Goal: Transaction & Acquisition: Purchase product/service

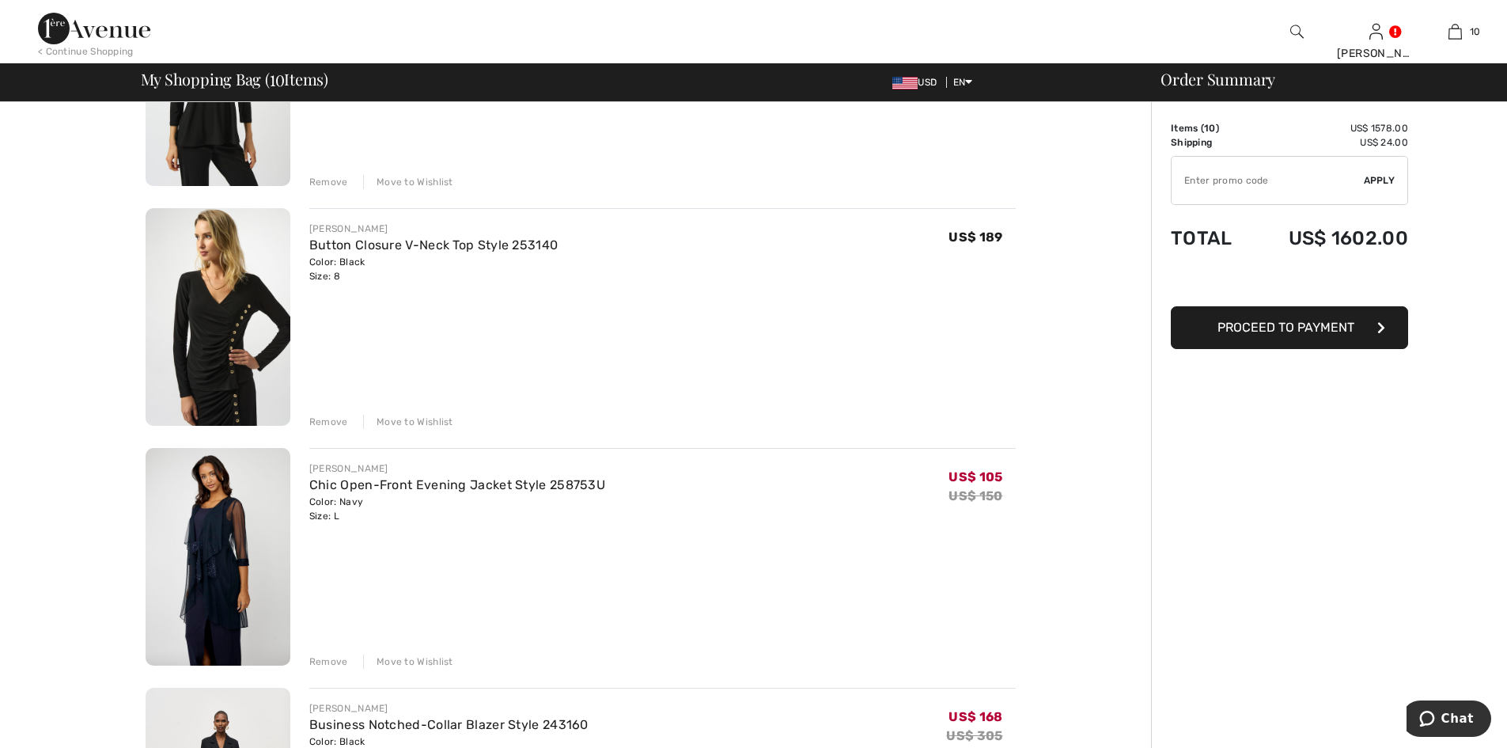
scroll to position [870, 0]
click at [237, 294] on img at bounding box center [218, 318] width 145 height 218
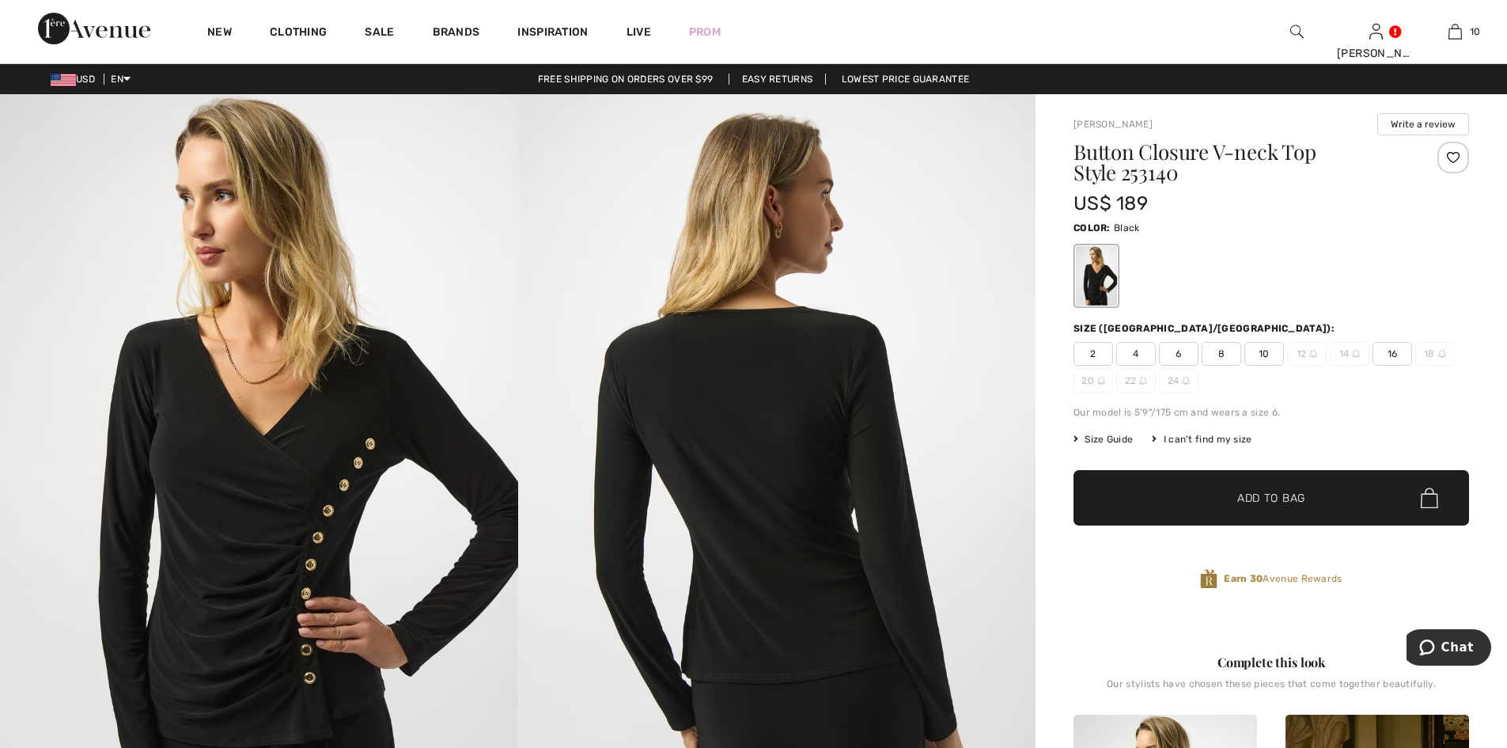
click at [1222, 351] on span "8" at bounding box center [1222, 354] width 40 height 24
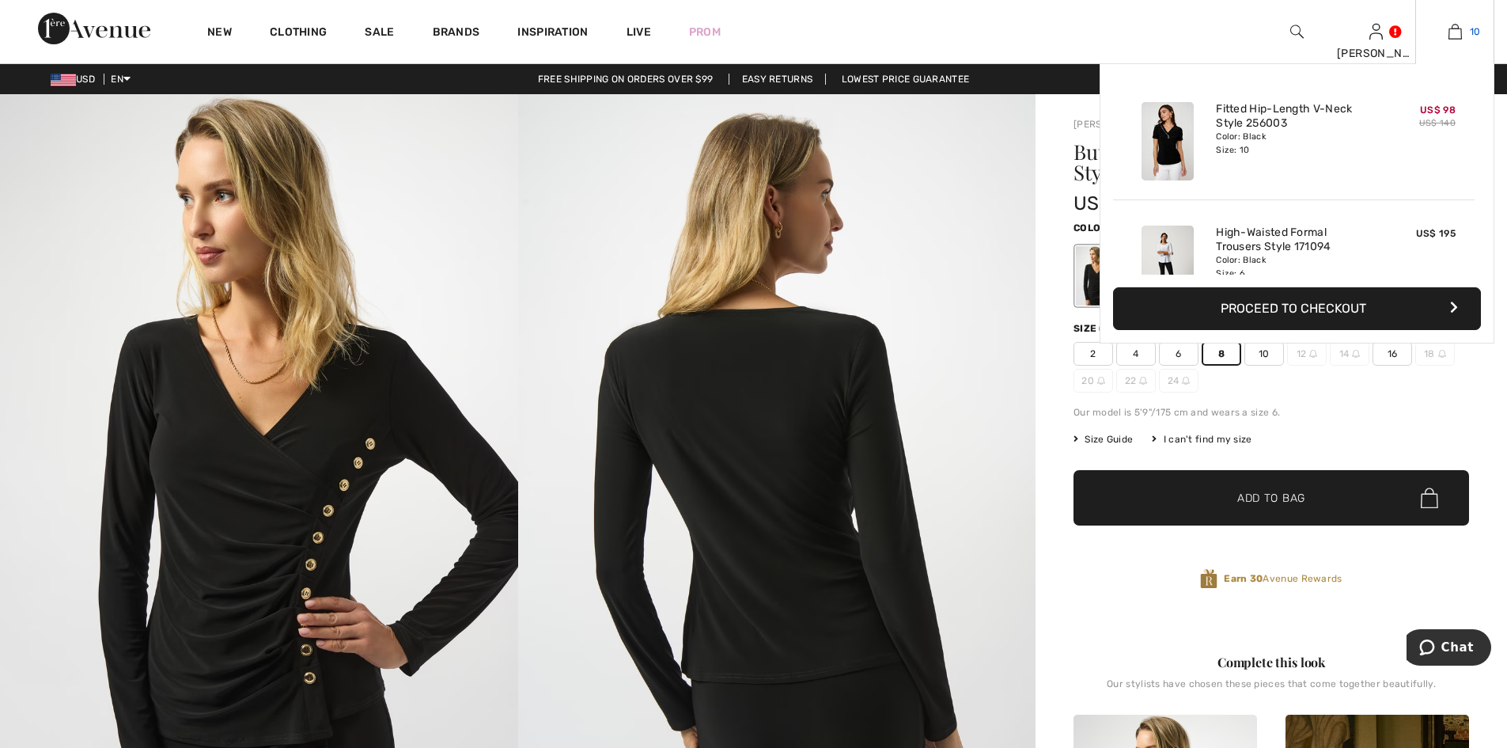
click at [1457, 28] on img at bounding box center [1455, 31] width 13 height 19
click at [1460, 34] on img at bounding box center [1455, 31] width 13 height 19
click at [1452, 28] on img at bounding box center [1455, 31] width 13 height 19
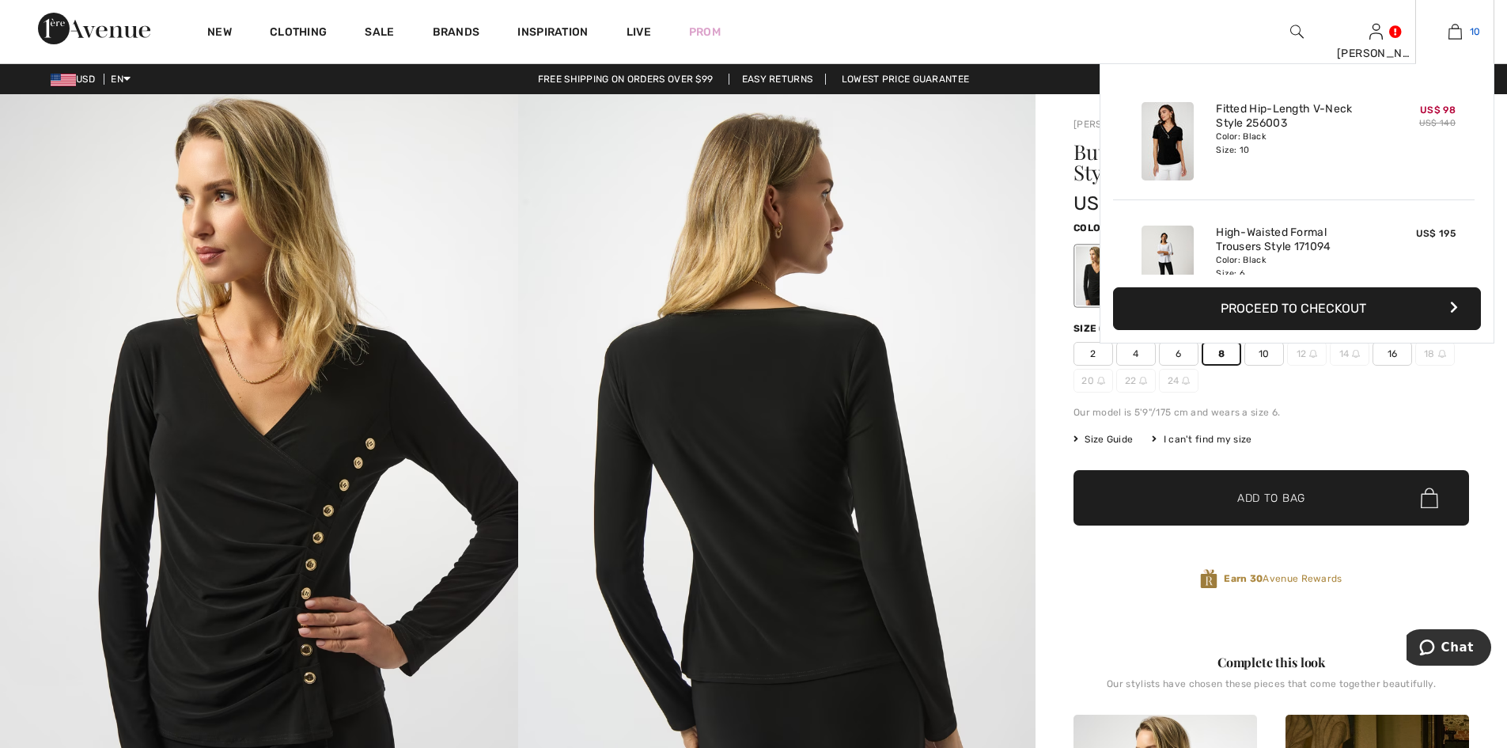
click at [1455, 29] on img at bounding box center [1455, 31] width 13 height 19
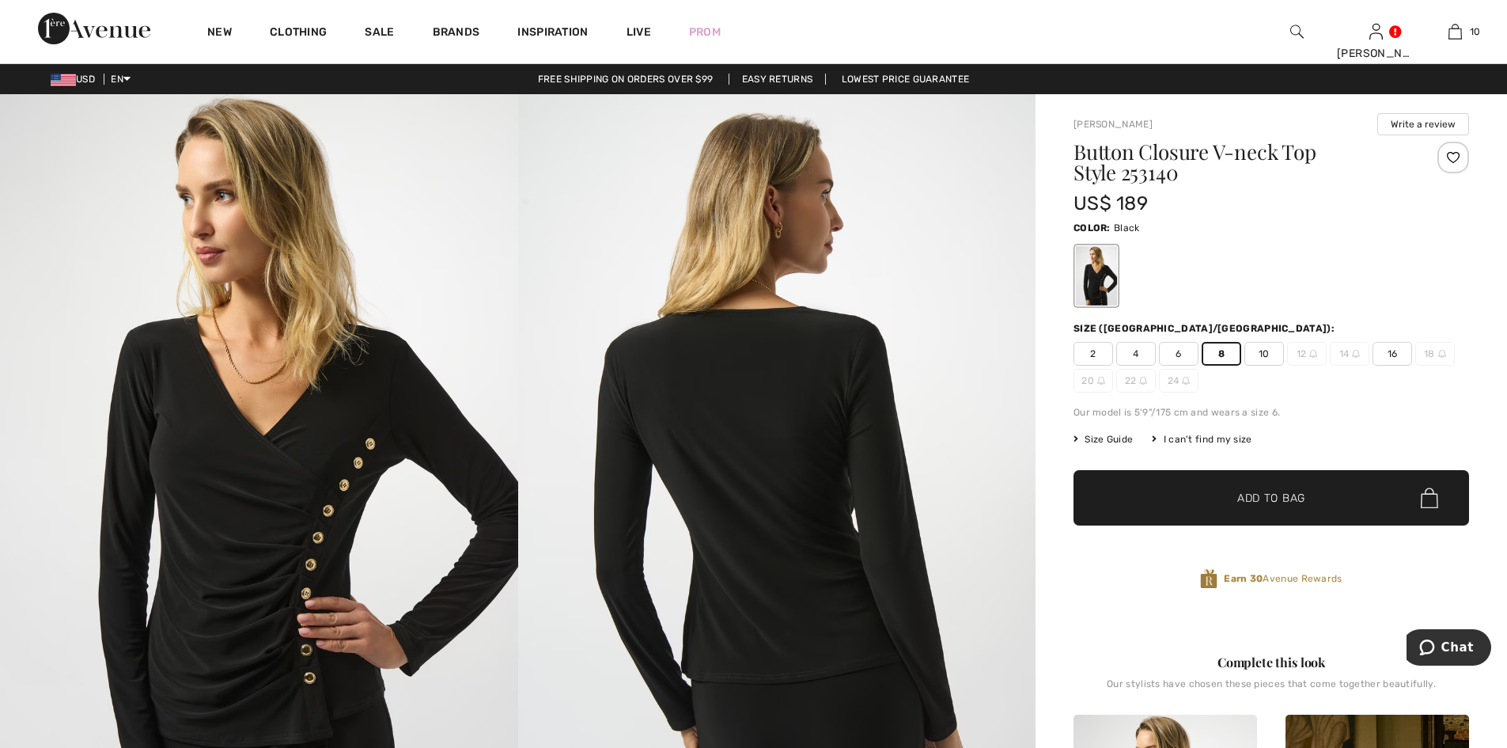
click at [1242, 491] on span "Add to Bag" at bounding box center [1271, 498] width 68 height 17
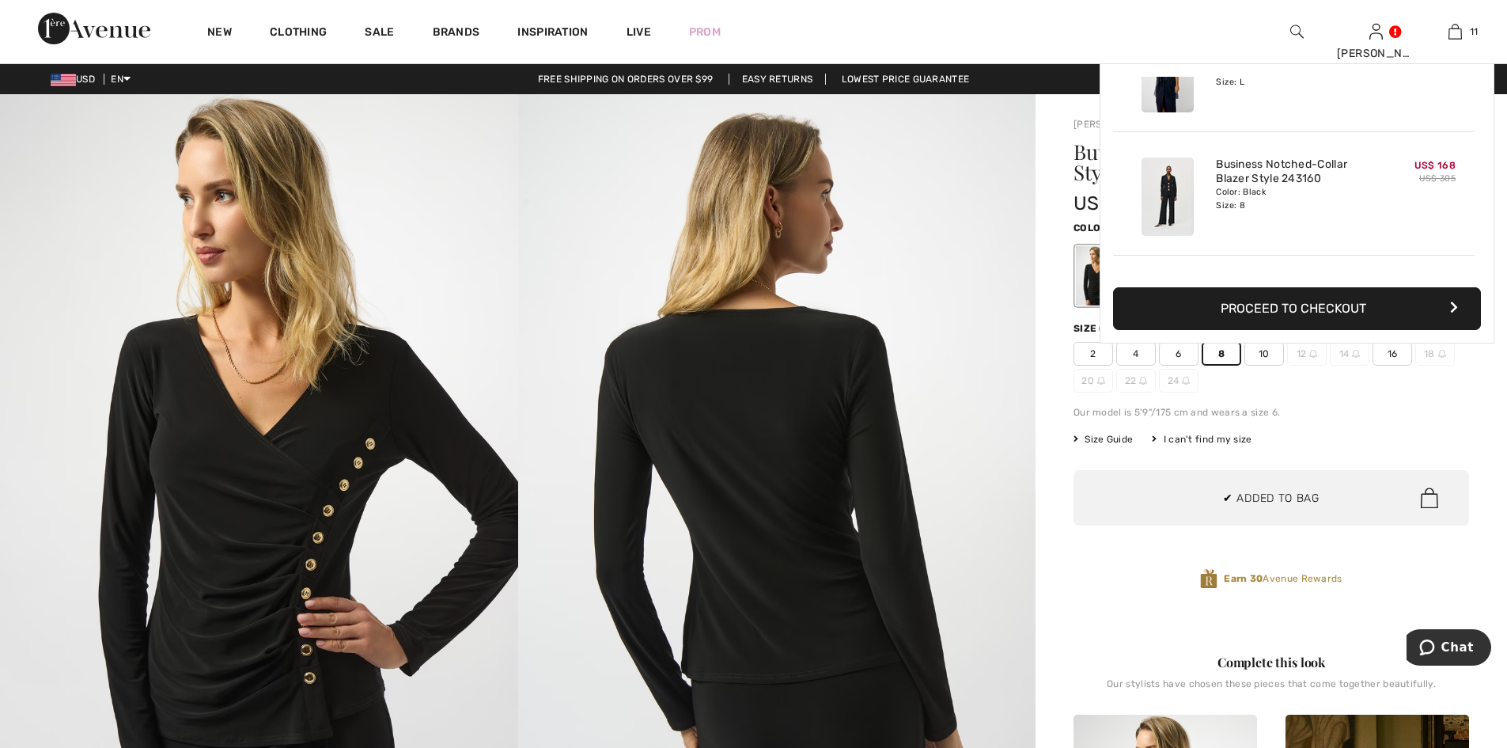
scroll to position [890, 0]
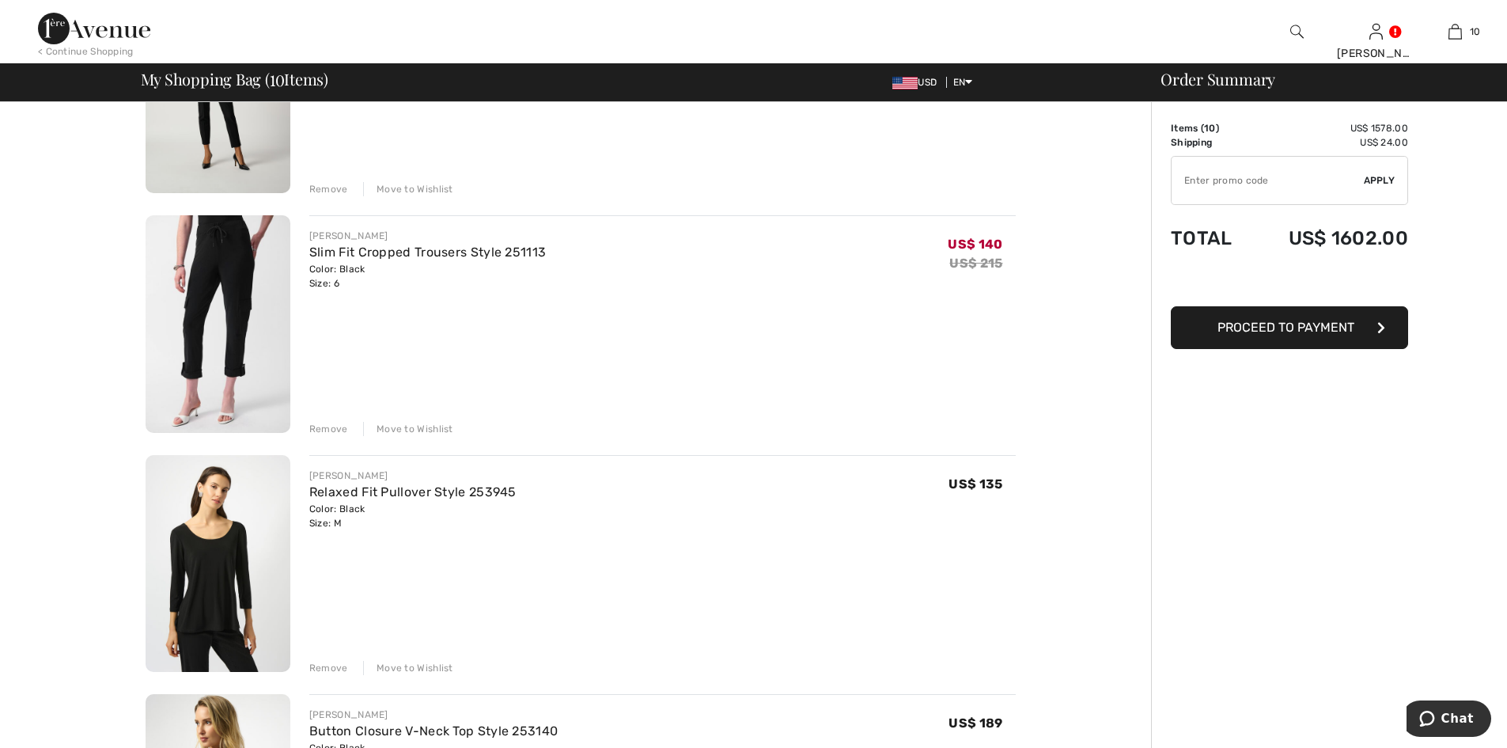
scroll to position [396, 0]
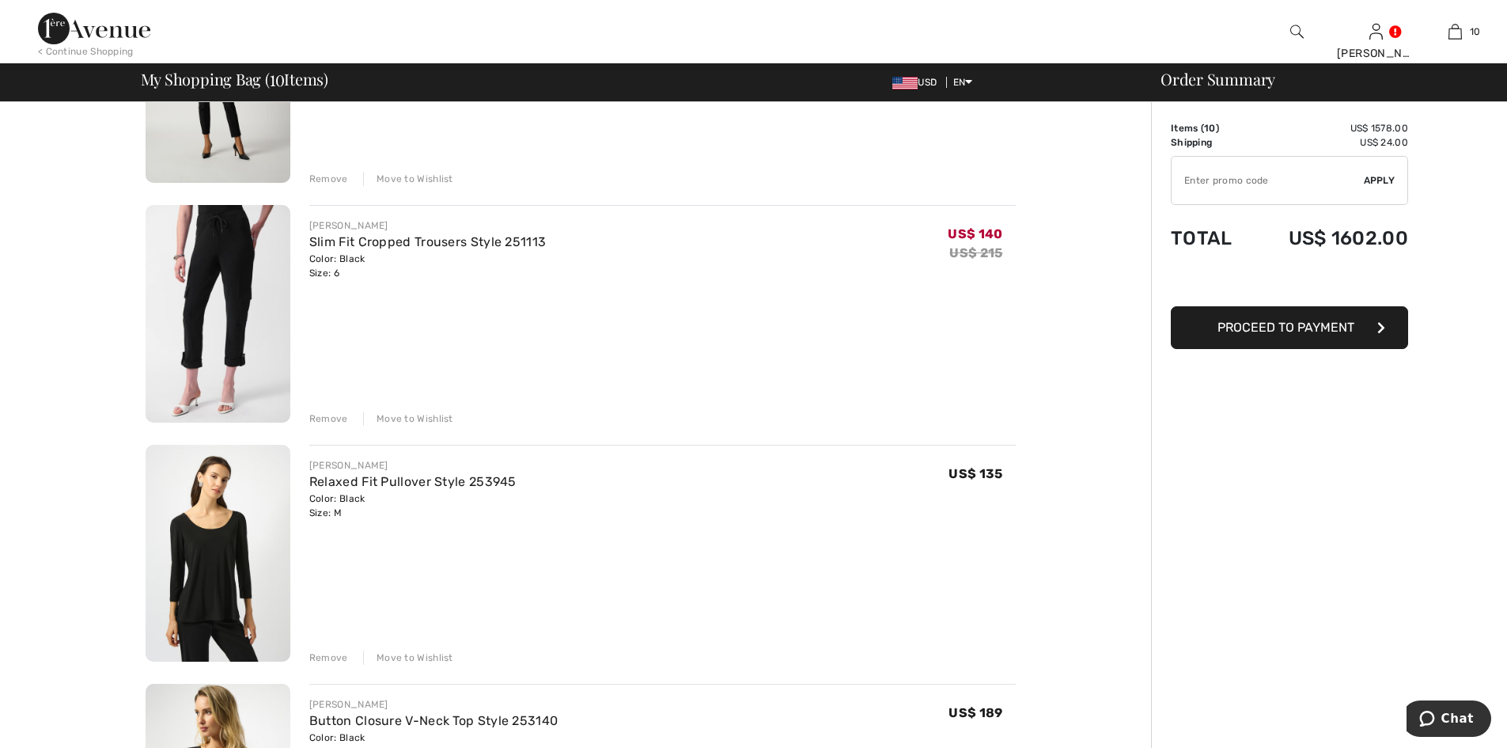
click at [223, 292] on img at bounding box center [218, 314] width 145 height 218
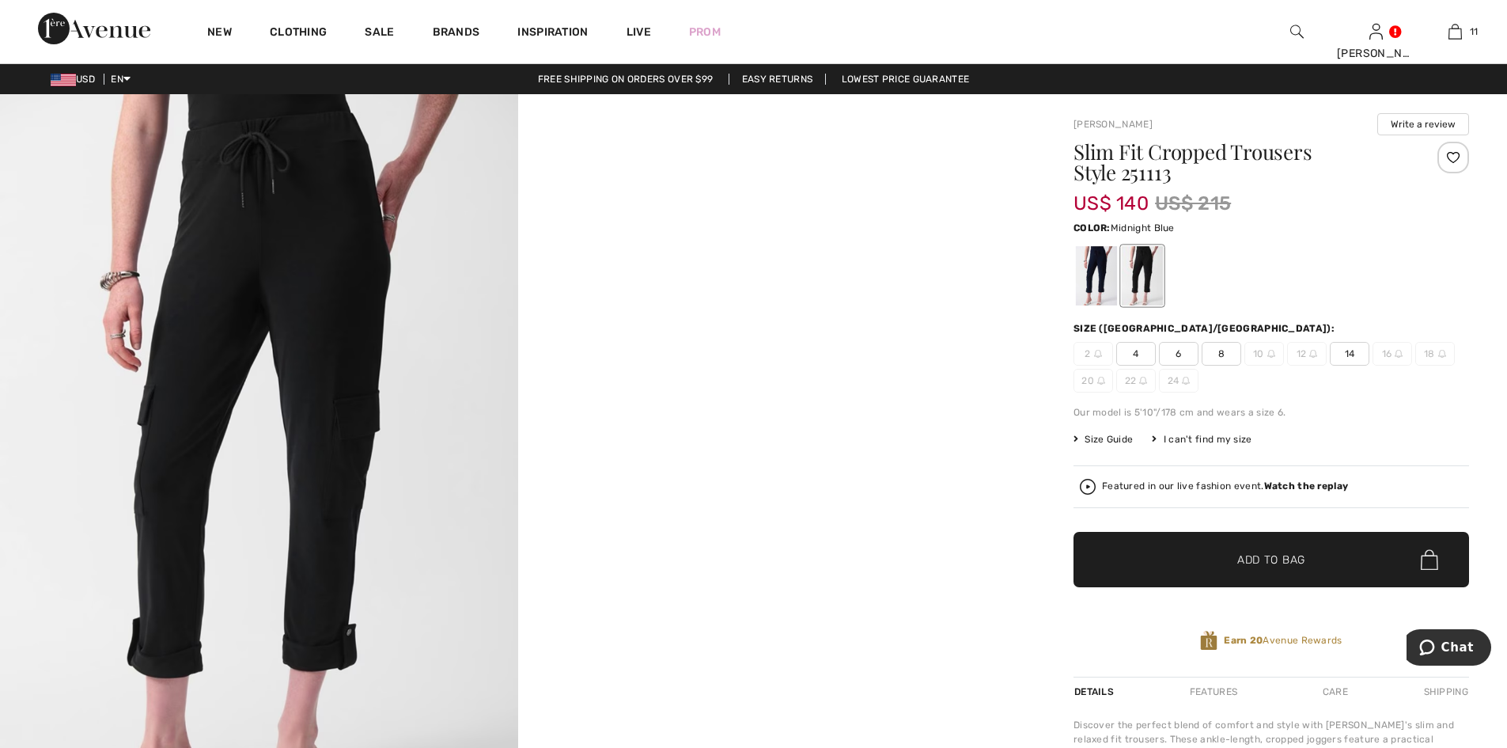
click at [1082, 269] on div at bounding box center [1096, 275] width 41 height 59
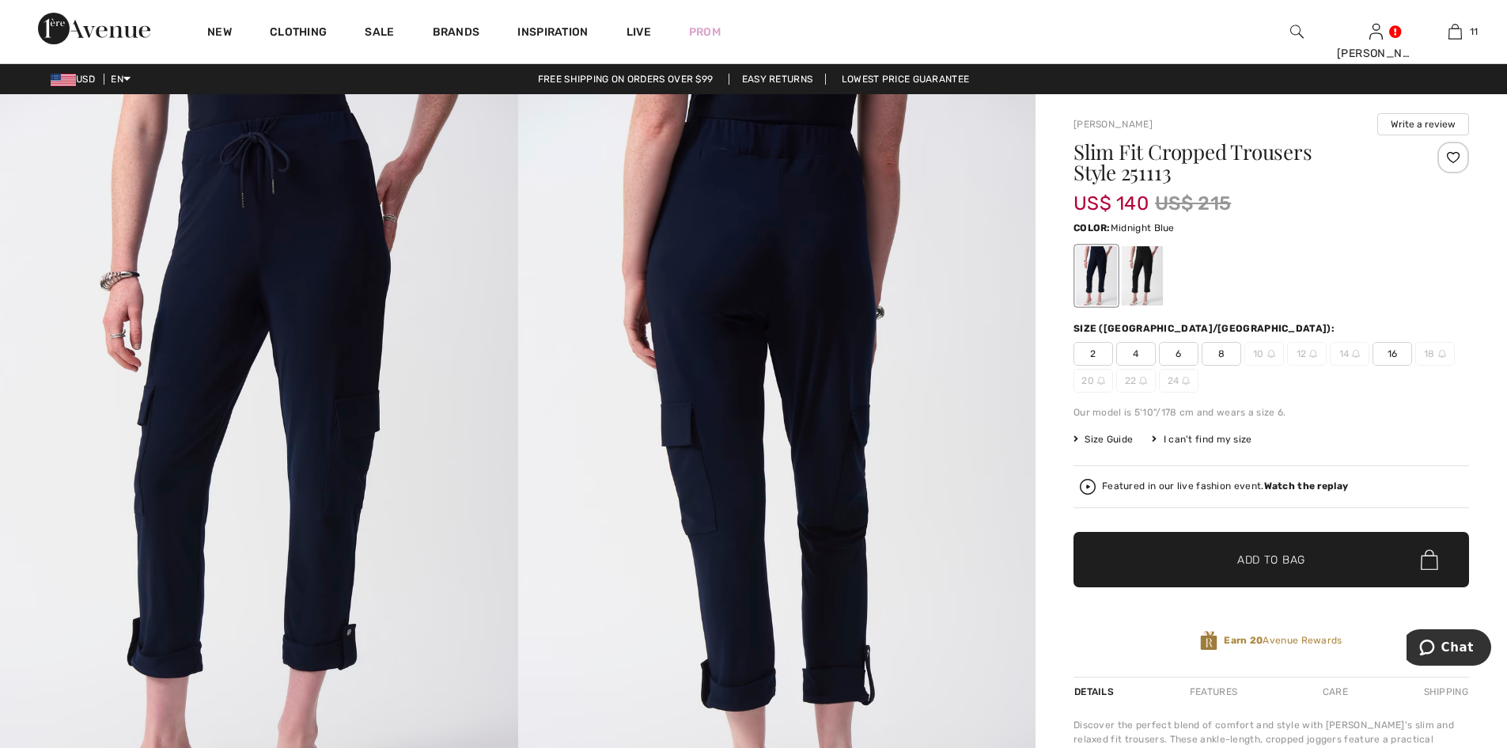
click at [1089, 266] on div at bounding box center [1096, 275] width 41 height 59
click at [1145, 262] on div at bounding box center [1142, 275] width 41 height 59
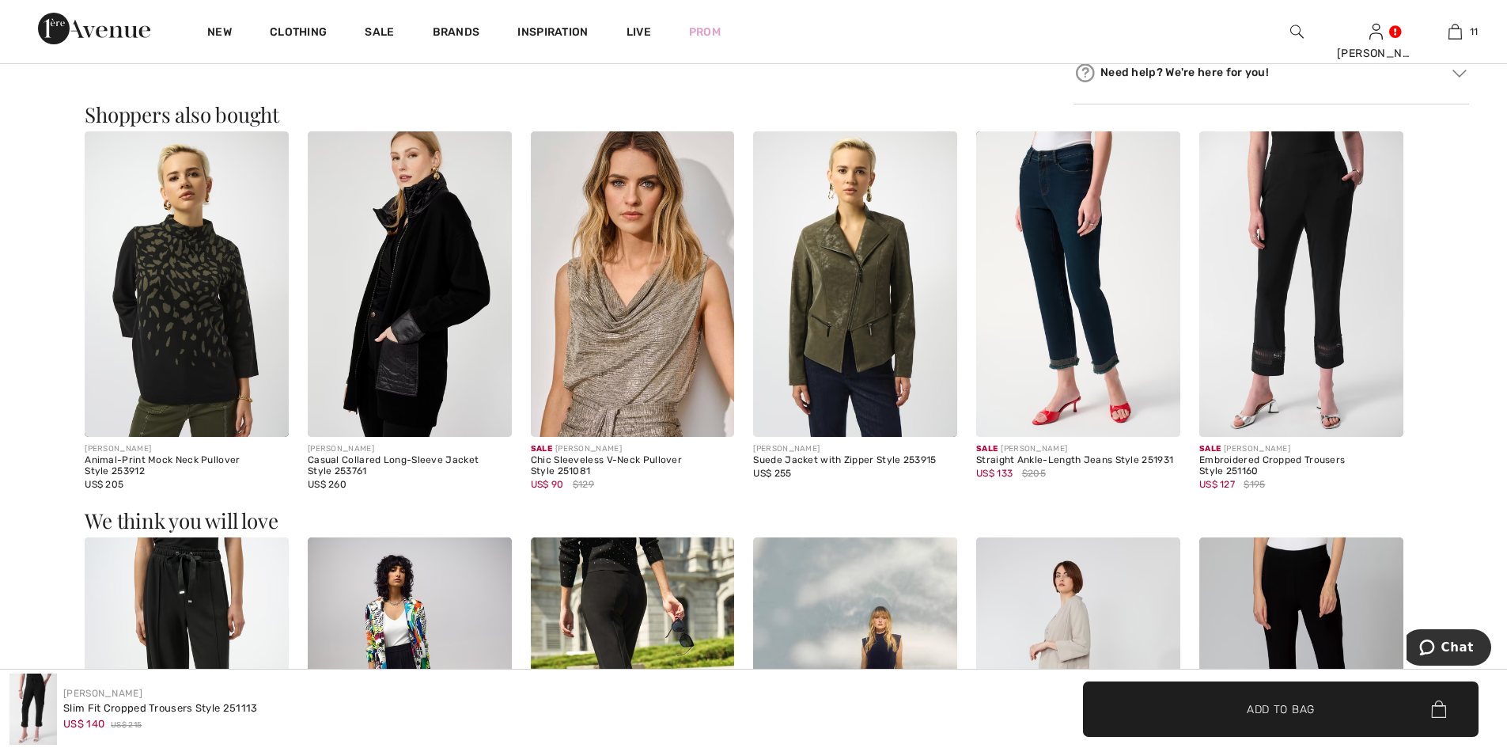
scroll to position [1029, 0]
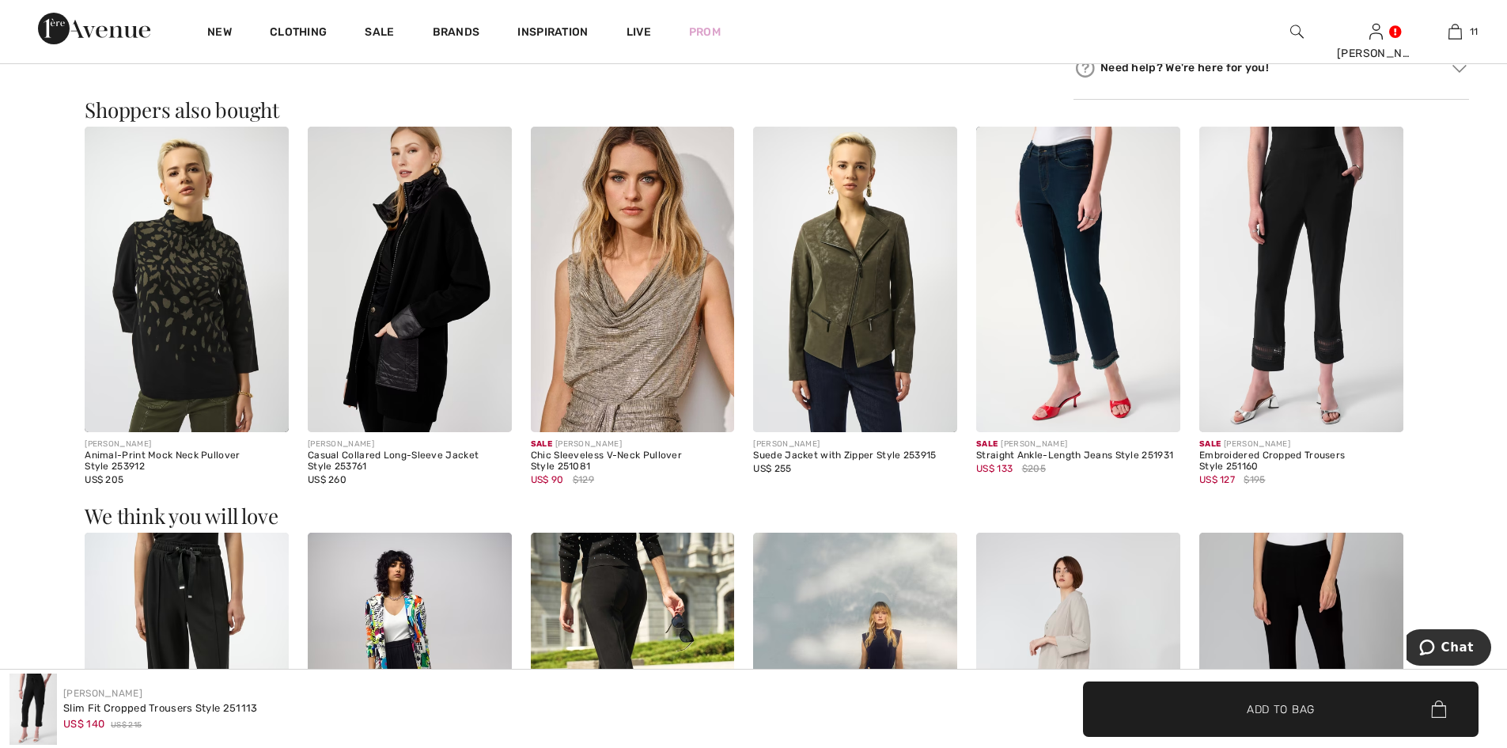
click at [1075, 331] on img at bounding box center [1078, 280] width 204 height 306
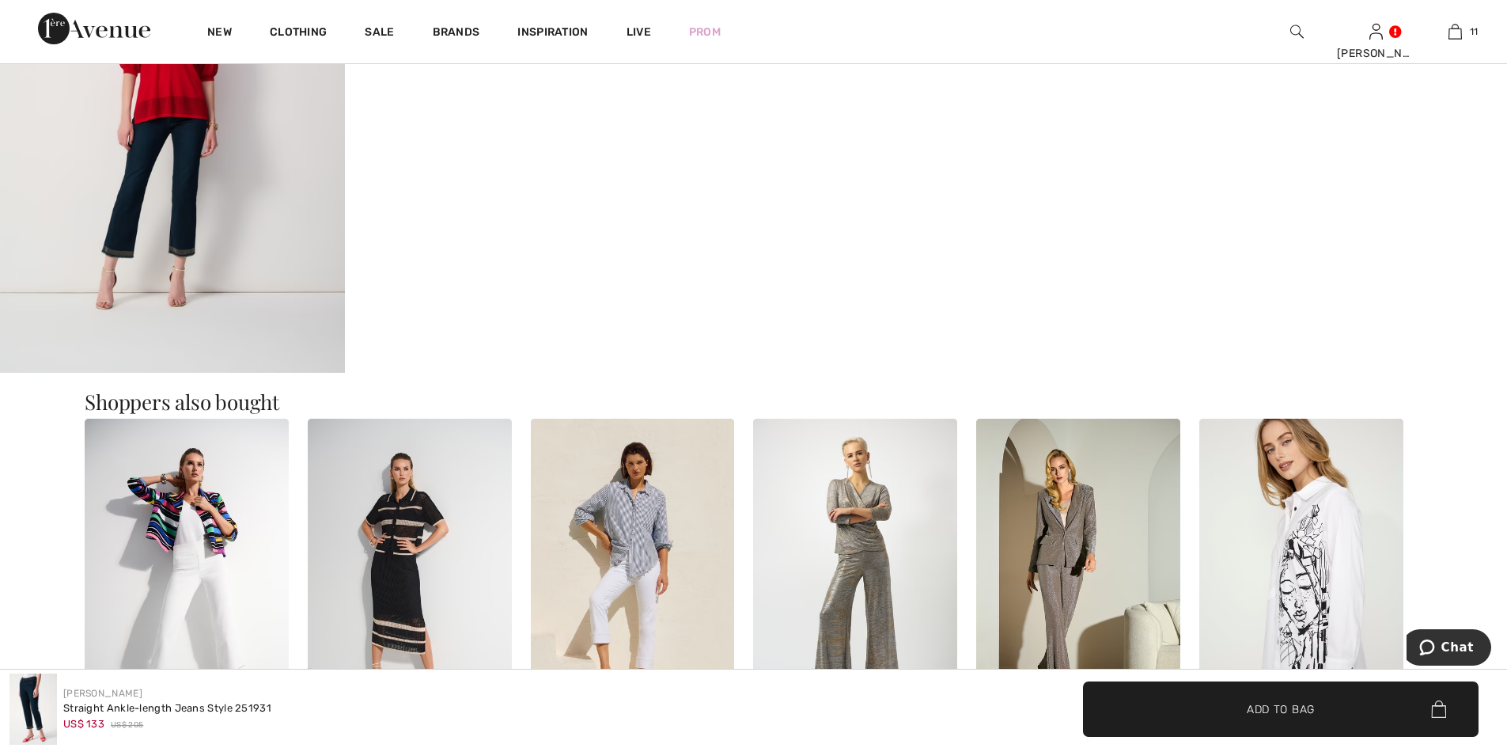
scroll to position [2215, 0]
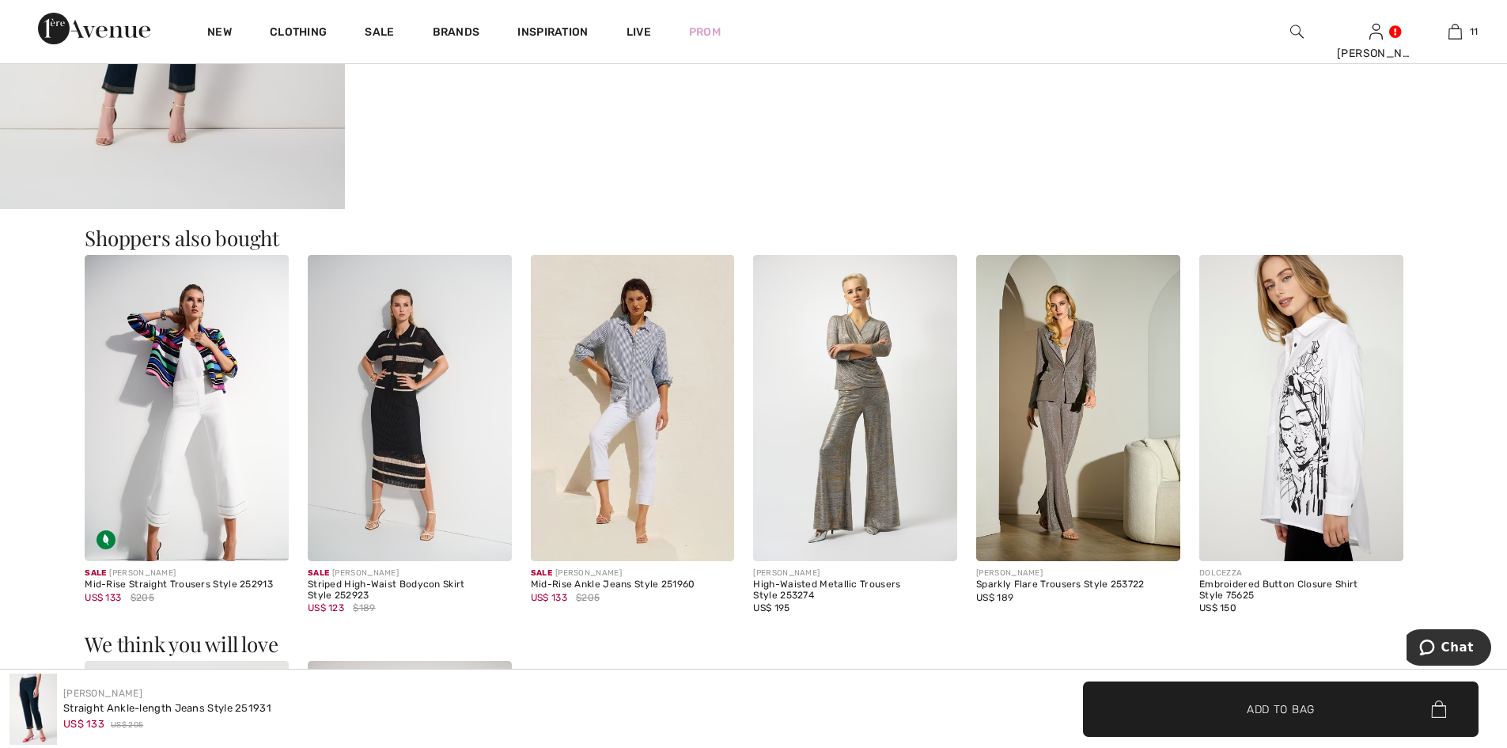
click at [658, 379] on img at bounding box center [633, 408] width 204 height 306
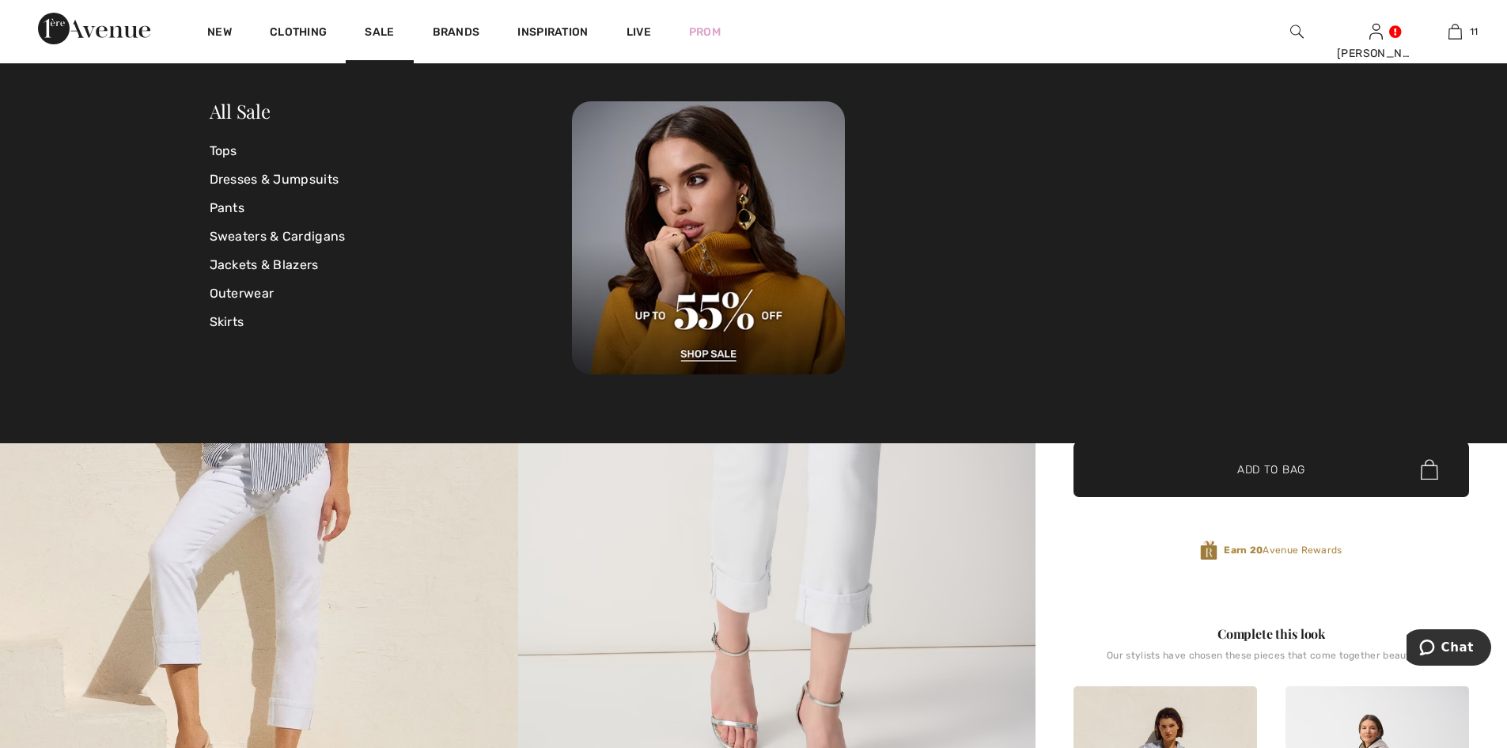
click at [396, 24] on div "Sale" at bounding box center [379, 31] width 67 height 63
click at [231, 257] on link "Jackets & Blazers" at bounding box center [391, 265] width 363 height 28
click at [230, 263] on link "Jackets & Blazers" at bounding box center [391, 265] width 363 height 28
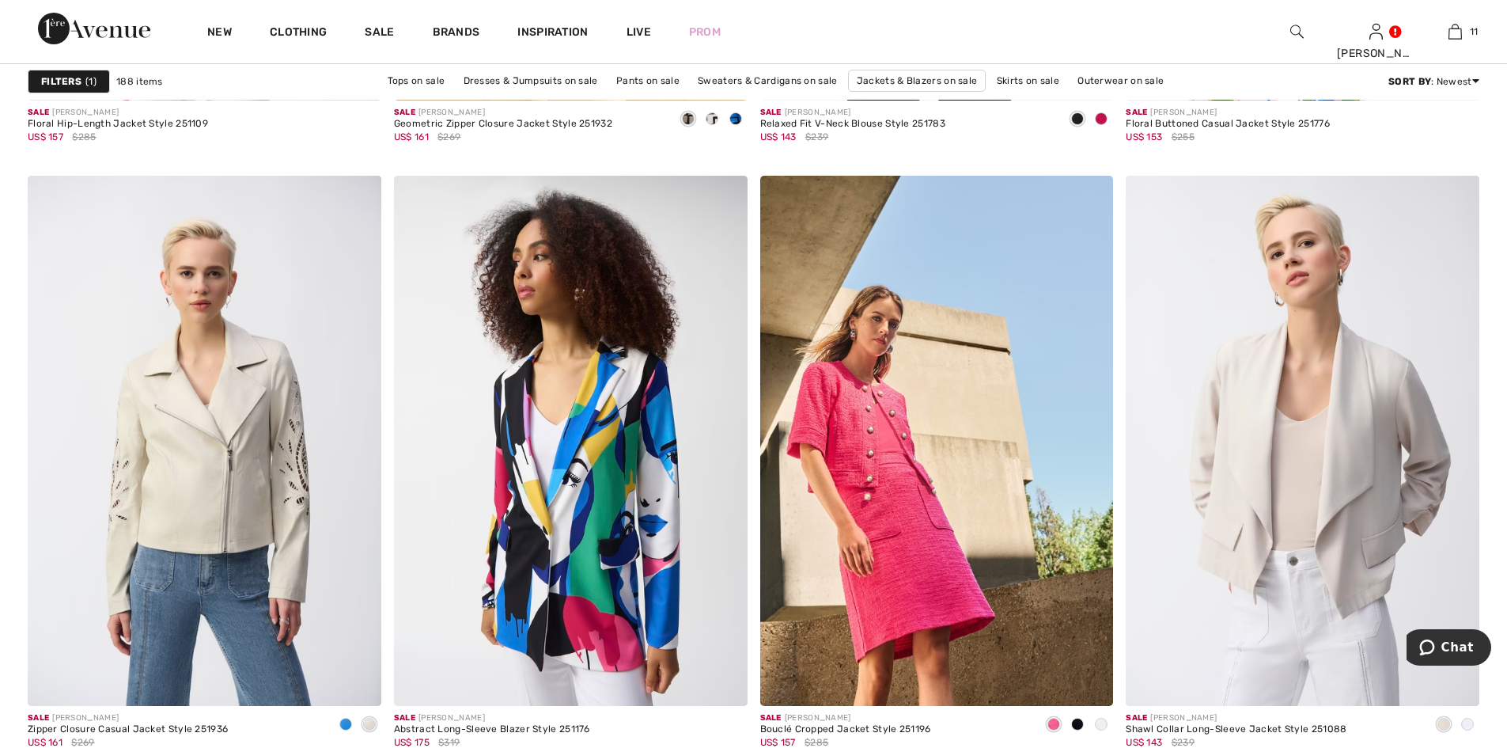
scroll to position [8782, 0]
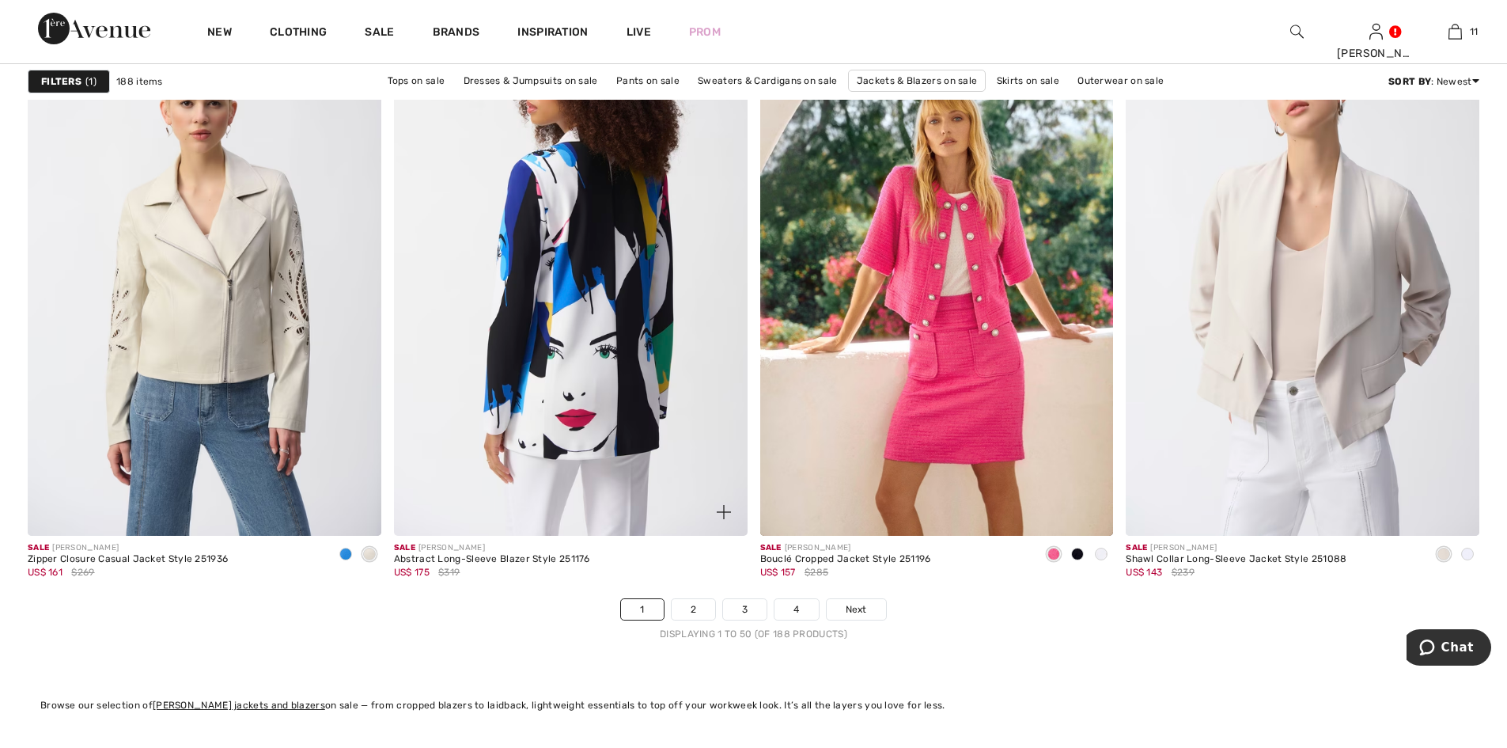
click at [583, 393] on img at bounding box center [571, 271] width 354 height 530
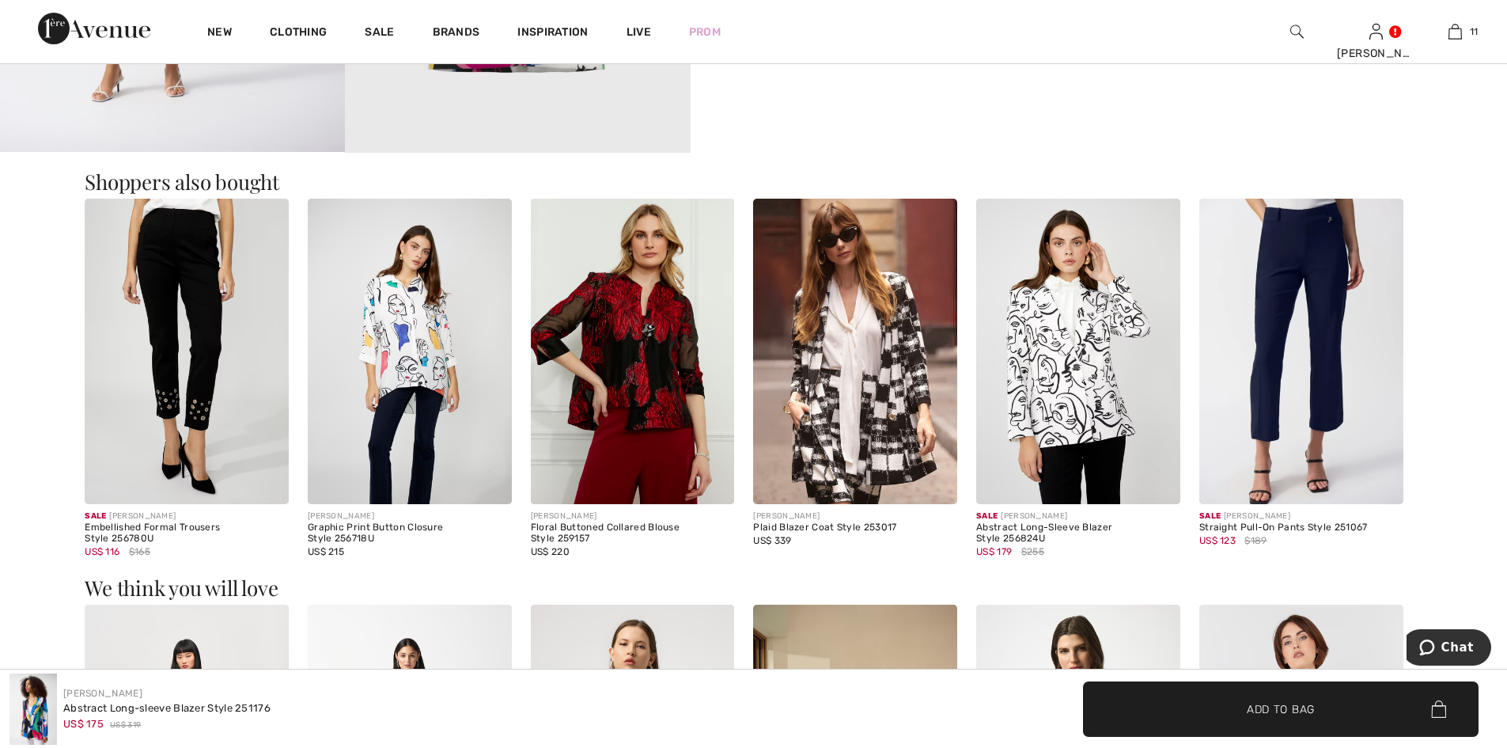
scroll to position [1741, 0]
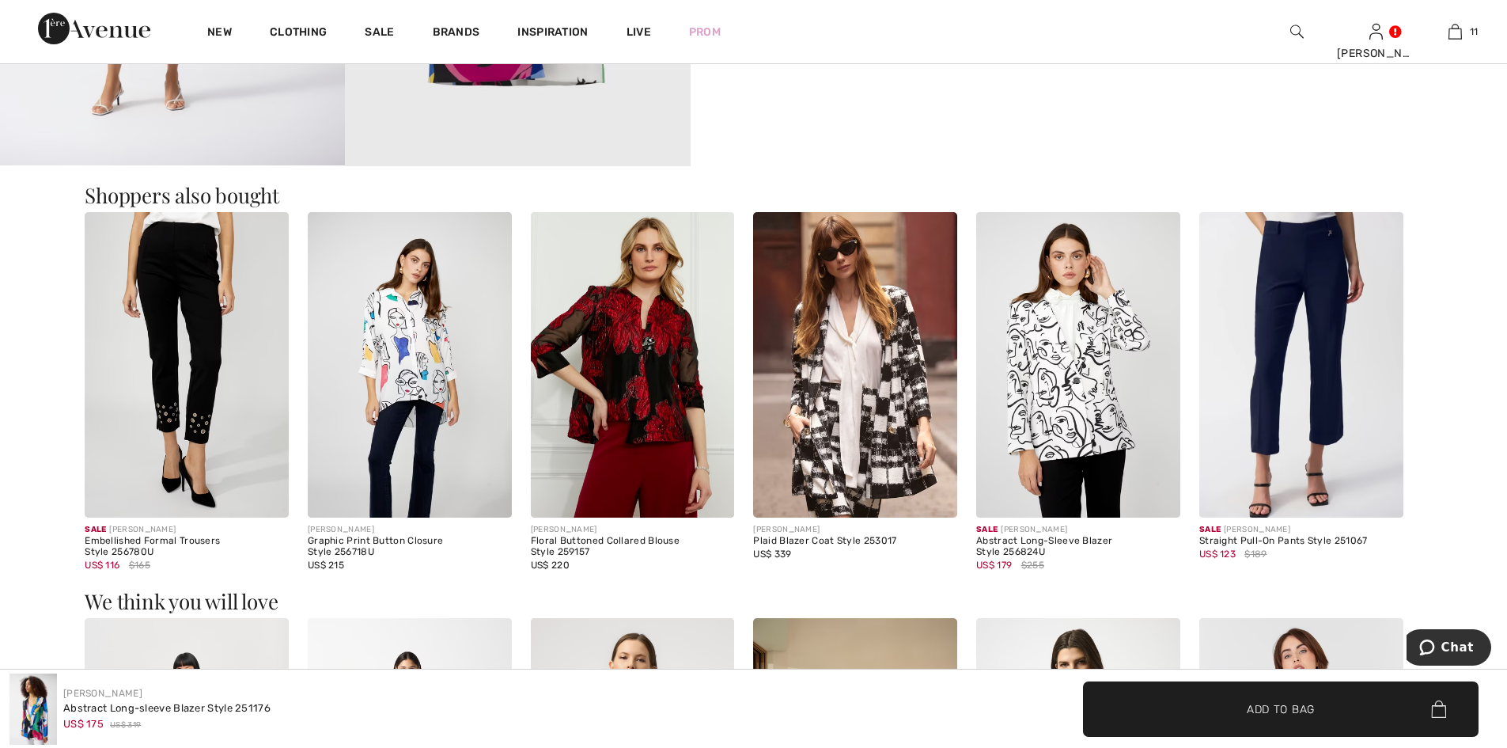
click at [637, 371] on img at bounding box center [633, 365] width 204 height 306
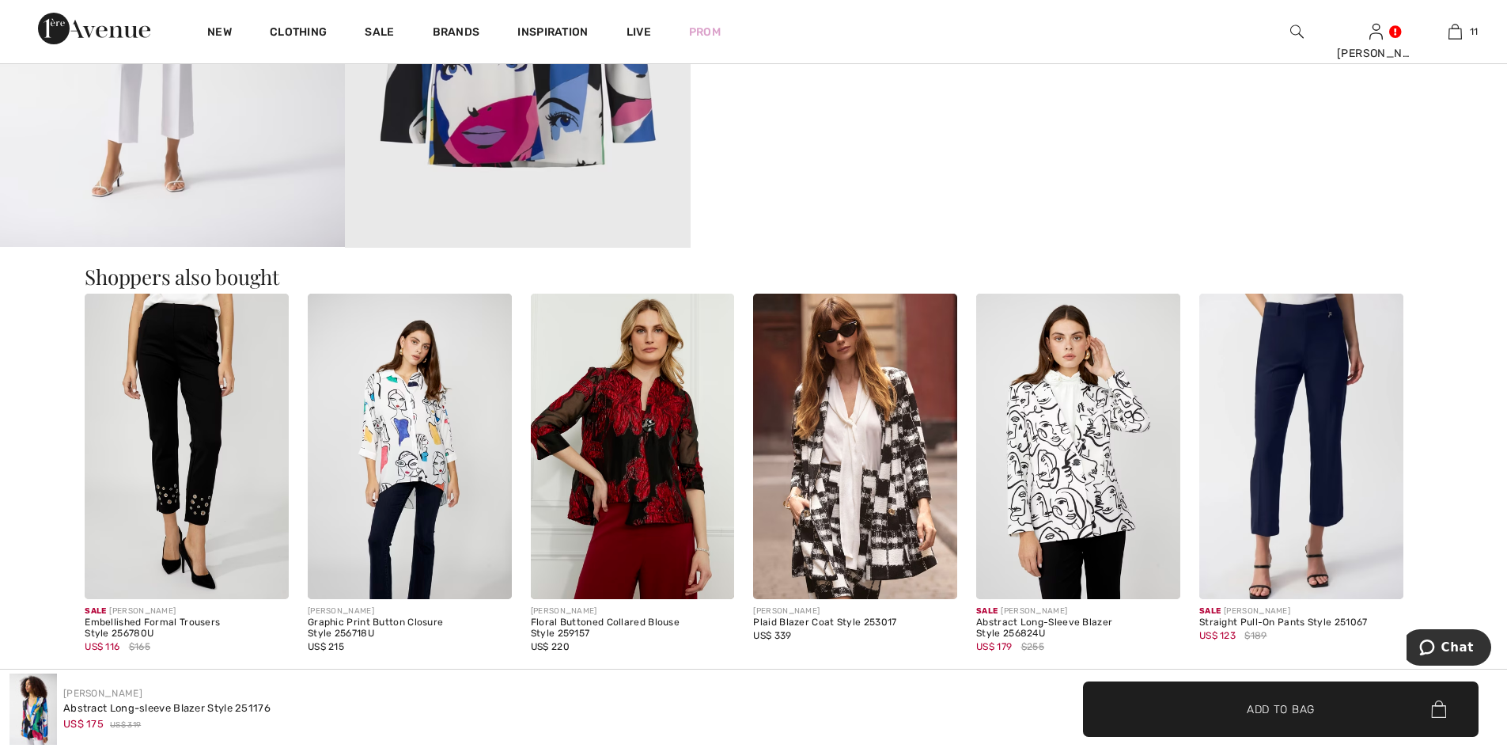
scroll to position [1557, 0]
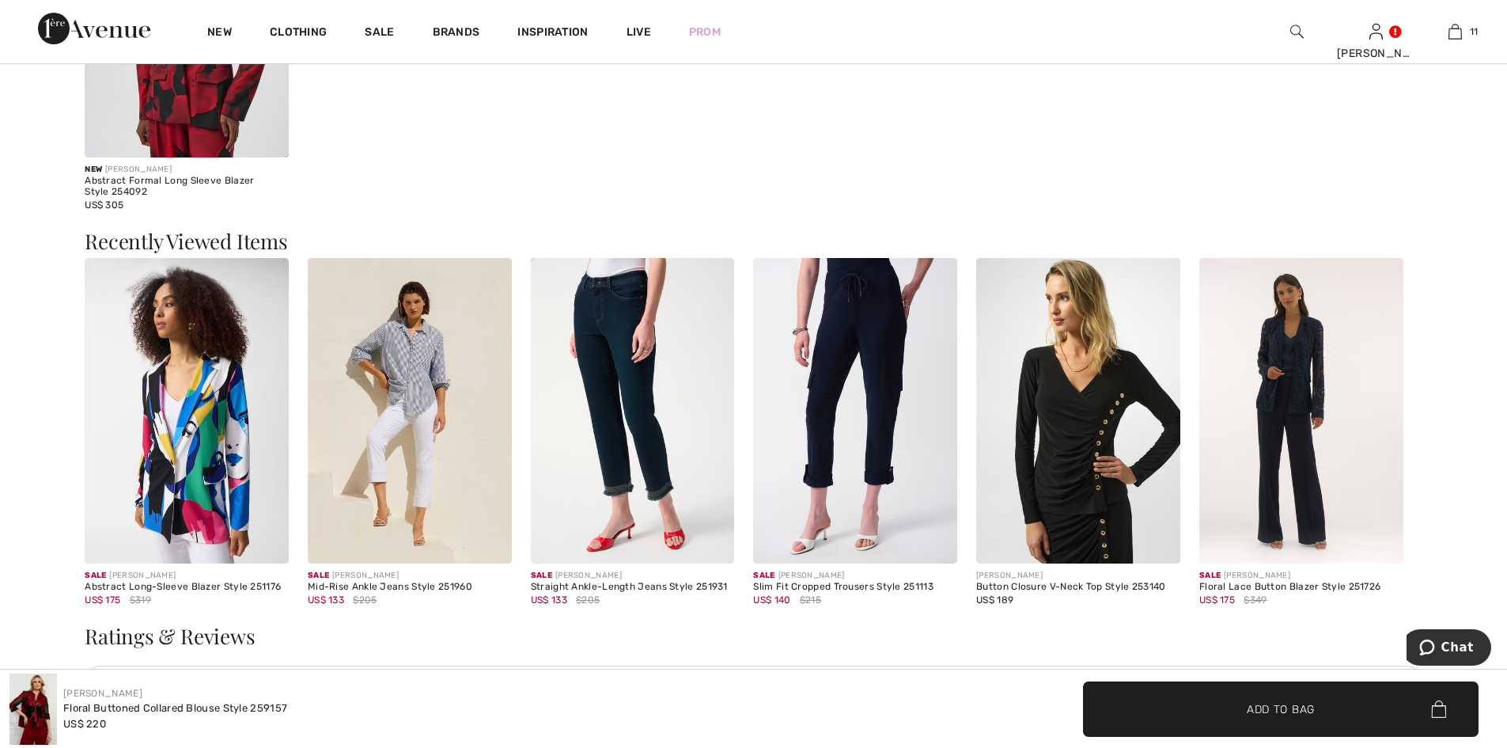
scroll to position [1978, 0]
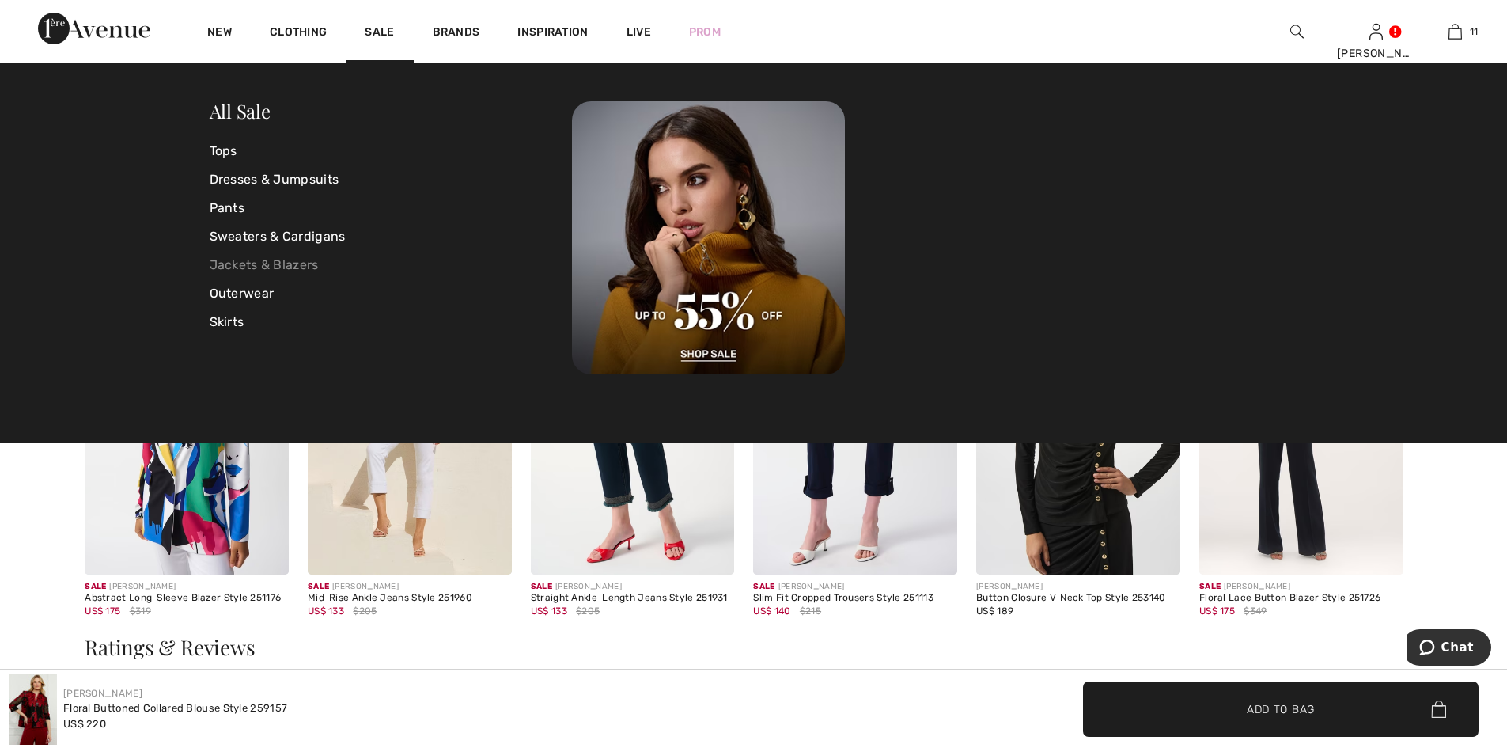
click at [235, 261] on link "Jackets & Blazers" at bounding box center [391, 265] width 363 height 28
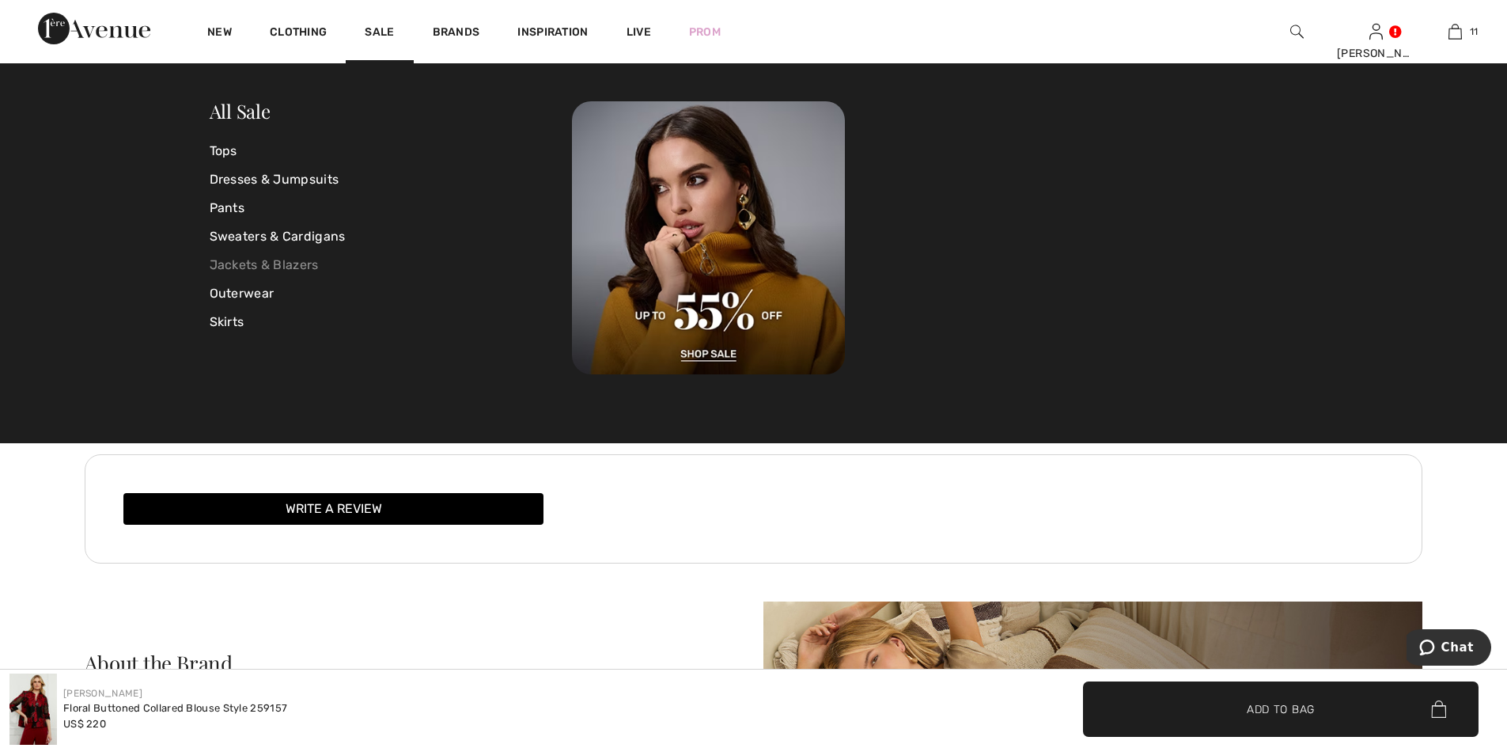
scroll to position [2215, 0]
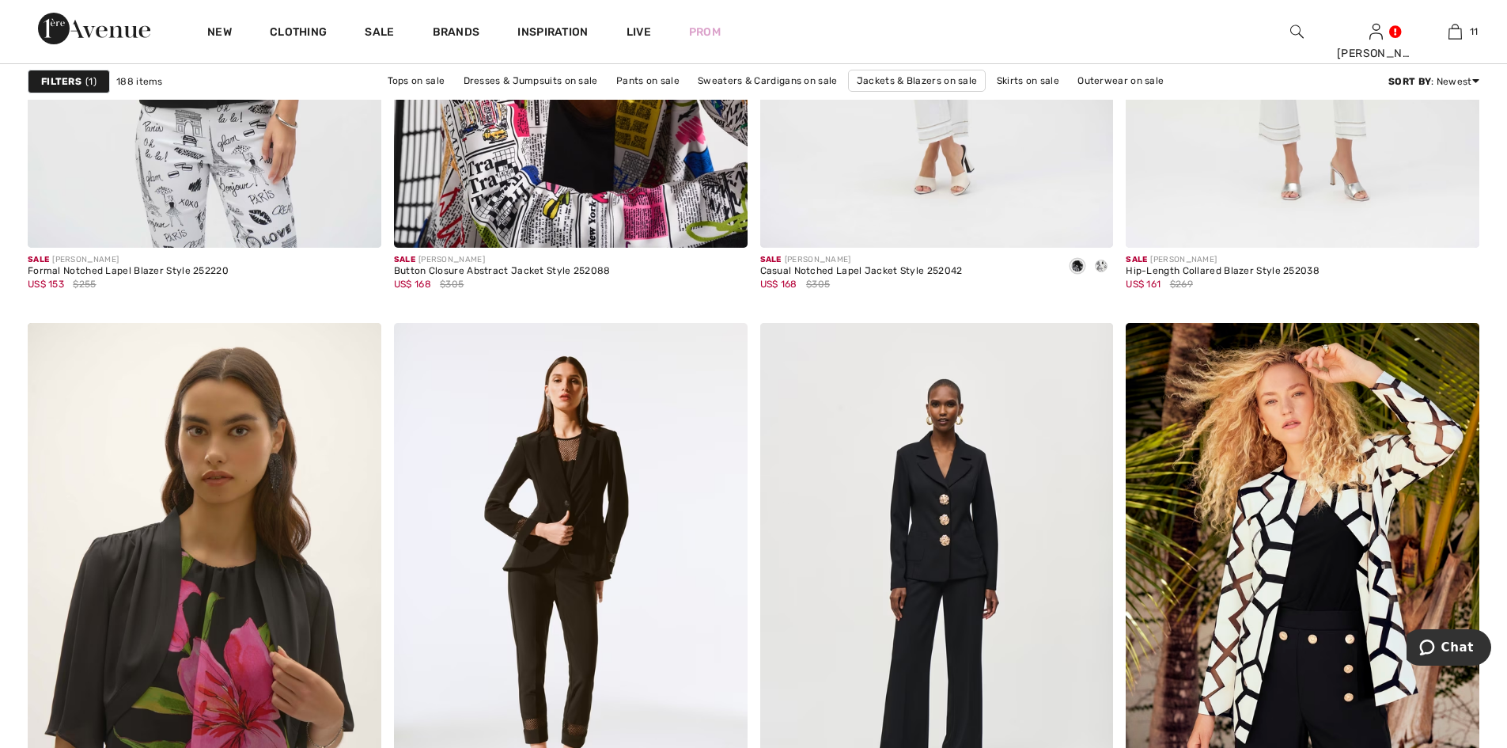
scroll to position [3639, 0]
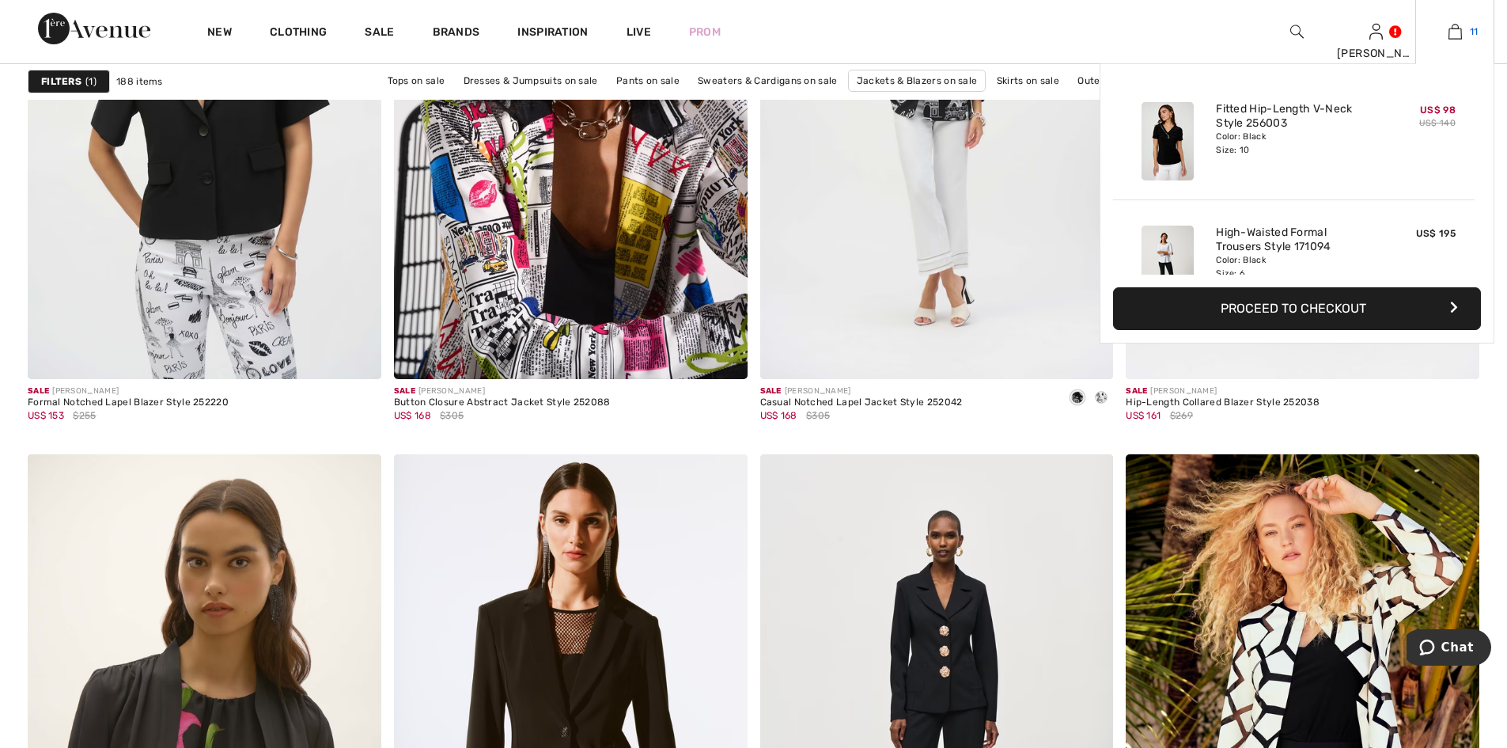
click at [1453, 26] on img at bounding box center [1455, 31] width 13 height 19
click at [1453, 30] on img at bounding box center [1455, 31] width 13 height 19
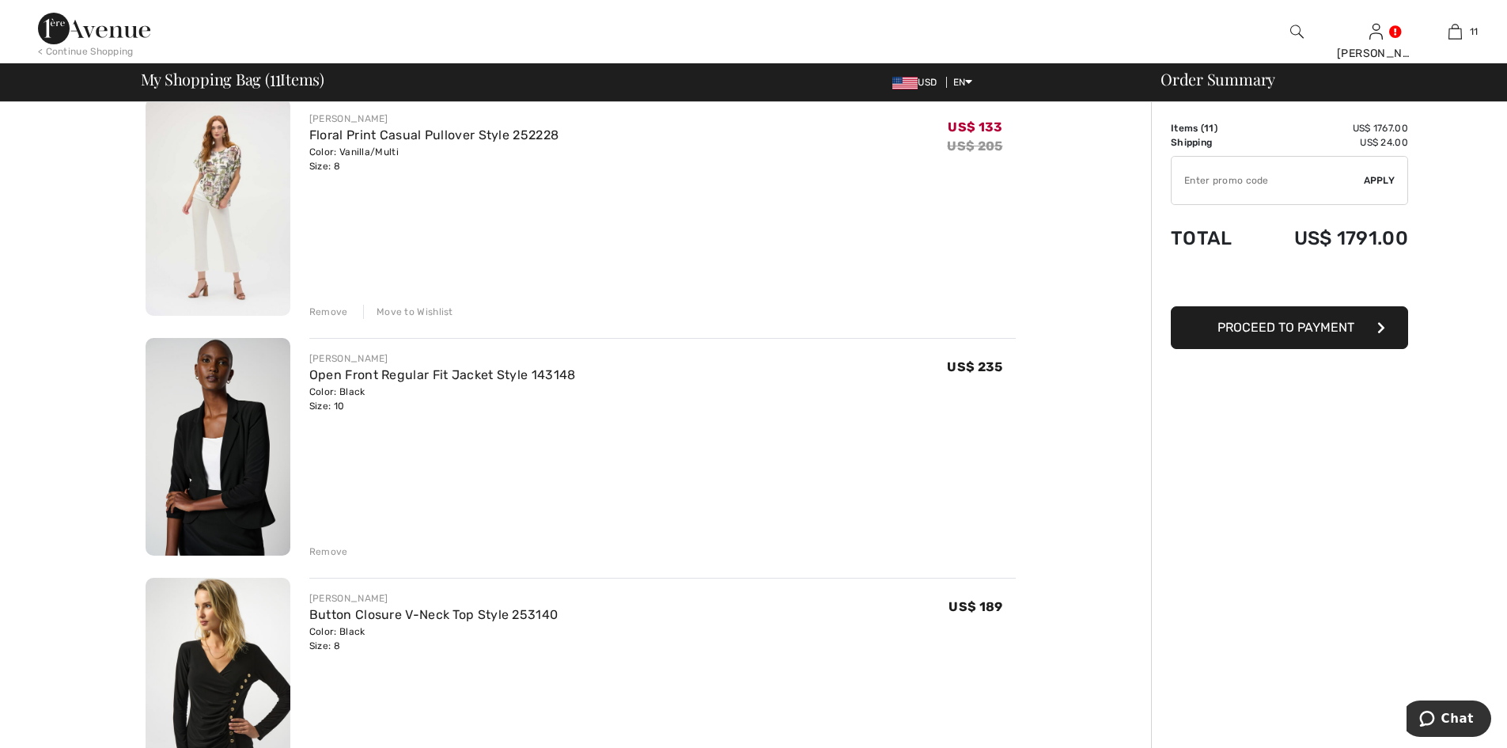
scroll to position [2136, 0]
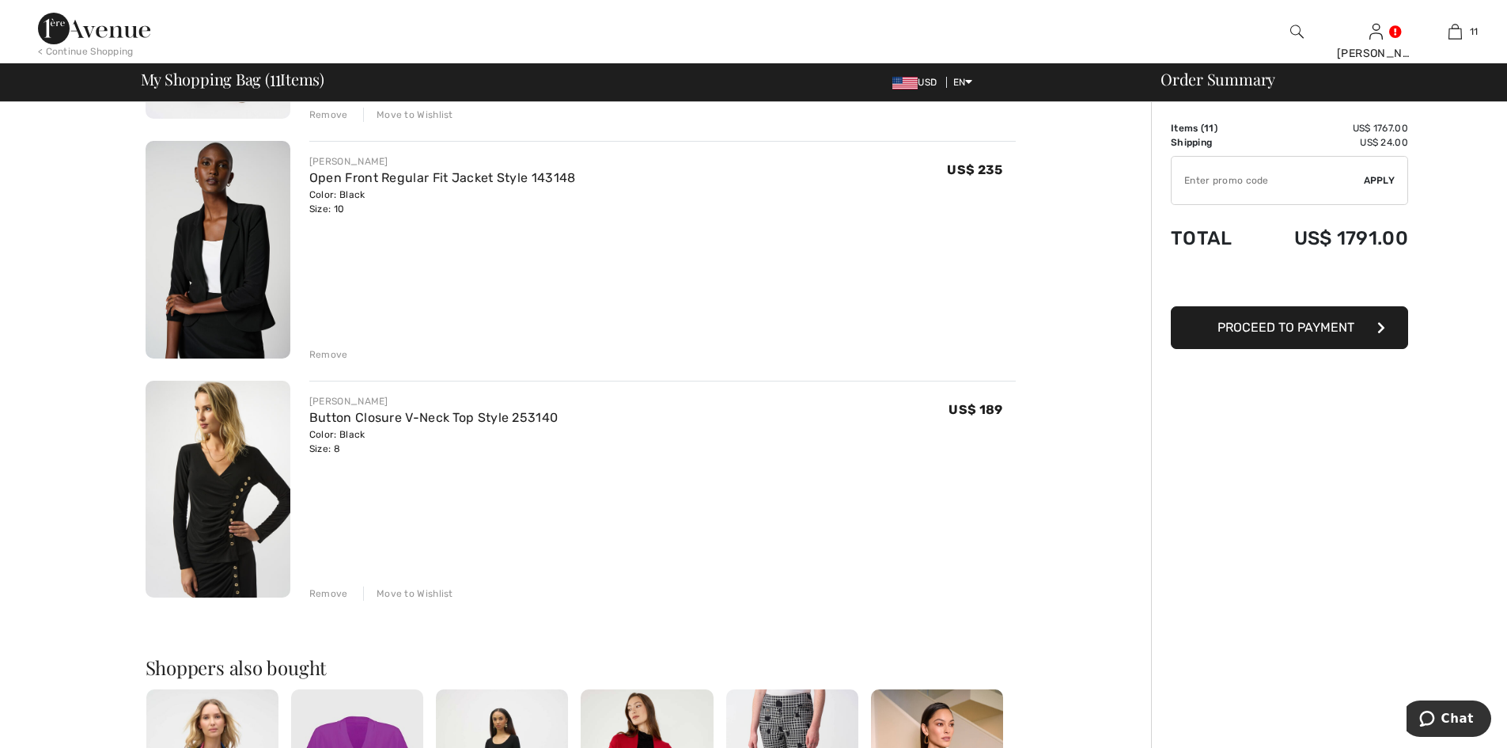
click at [337, 589] on div "Remove" at bounding box center [328, 593] width 39 height 14
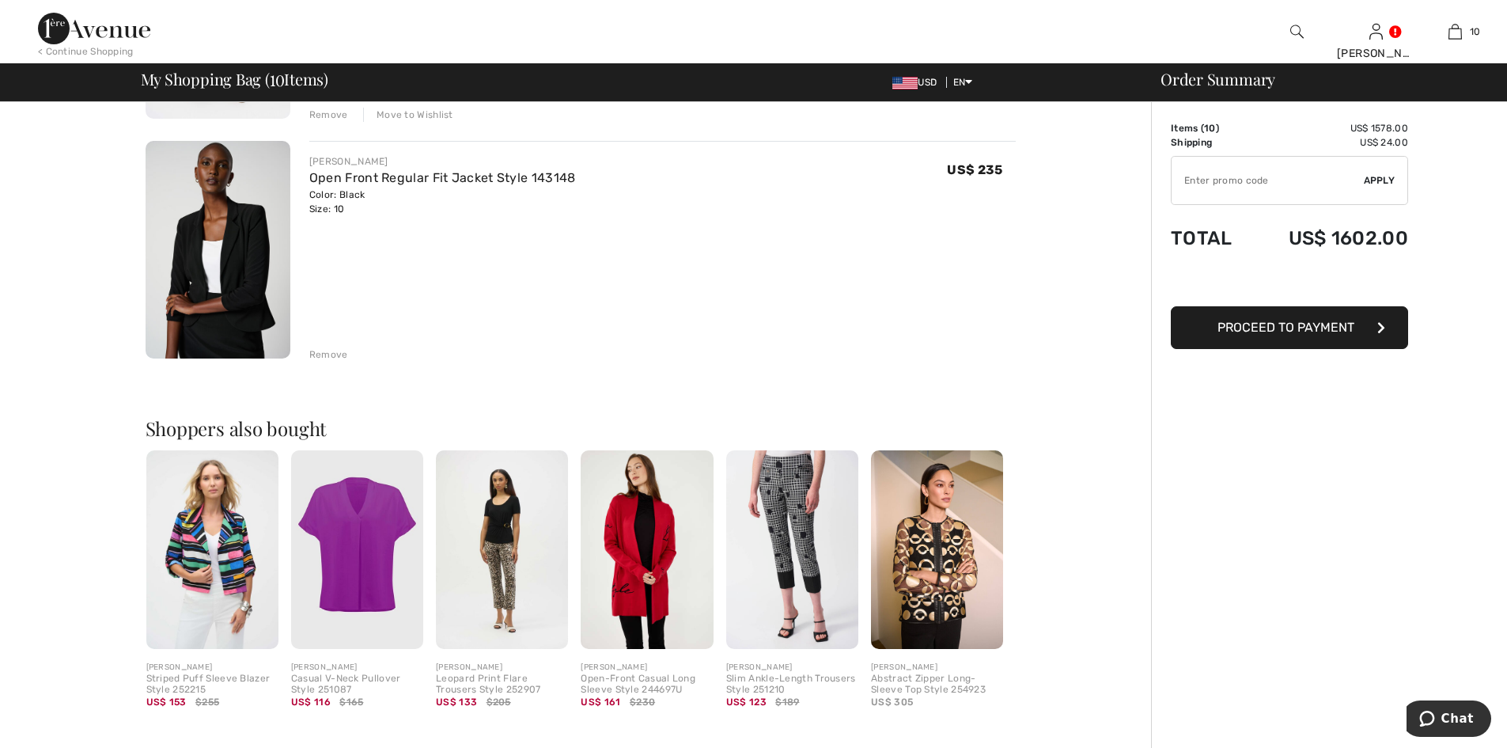
click at [367, 556] on img at bounding box center [357, 549] width 132 height 199
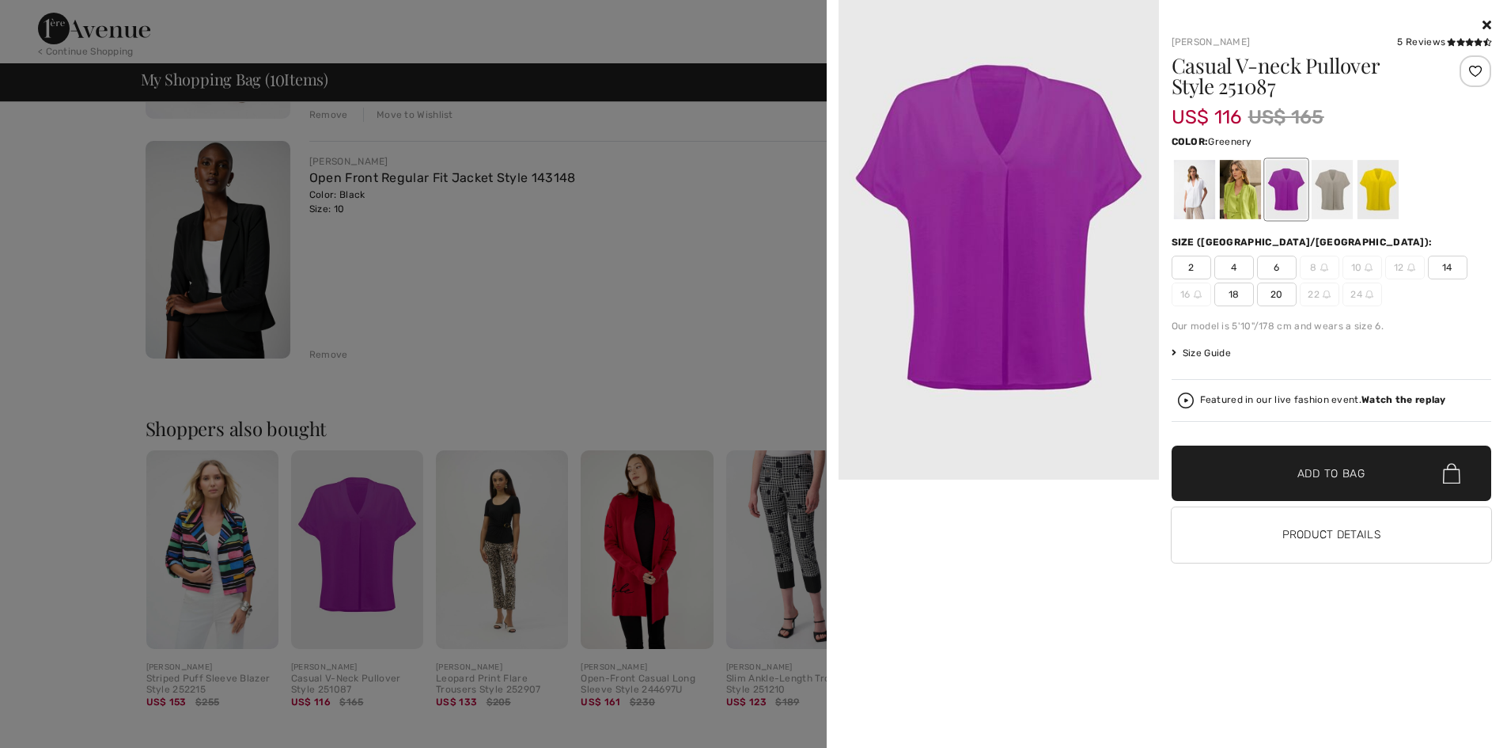
click at [1241, 175] on div at bounding box center [1239, 189] width 41 height 59
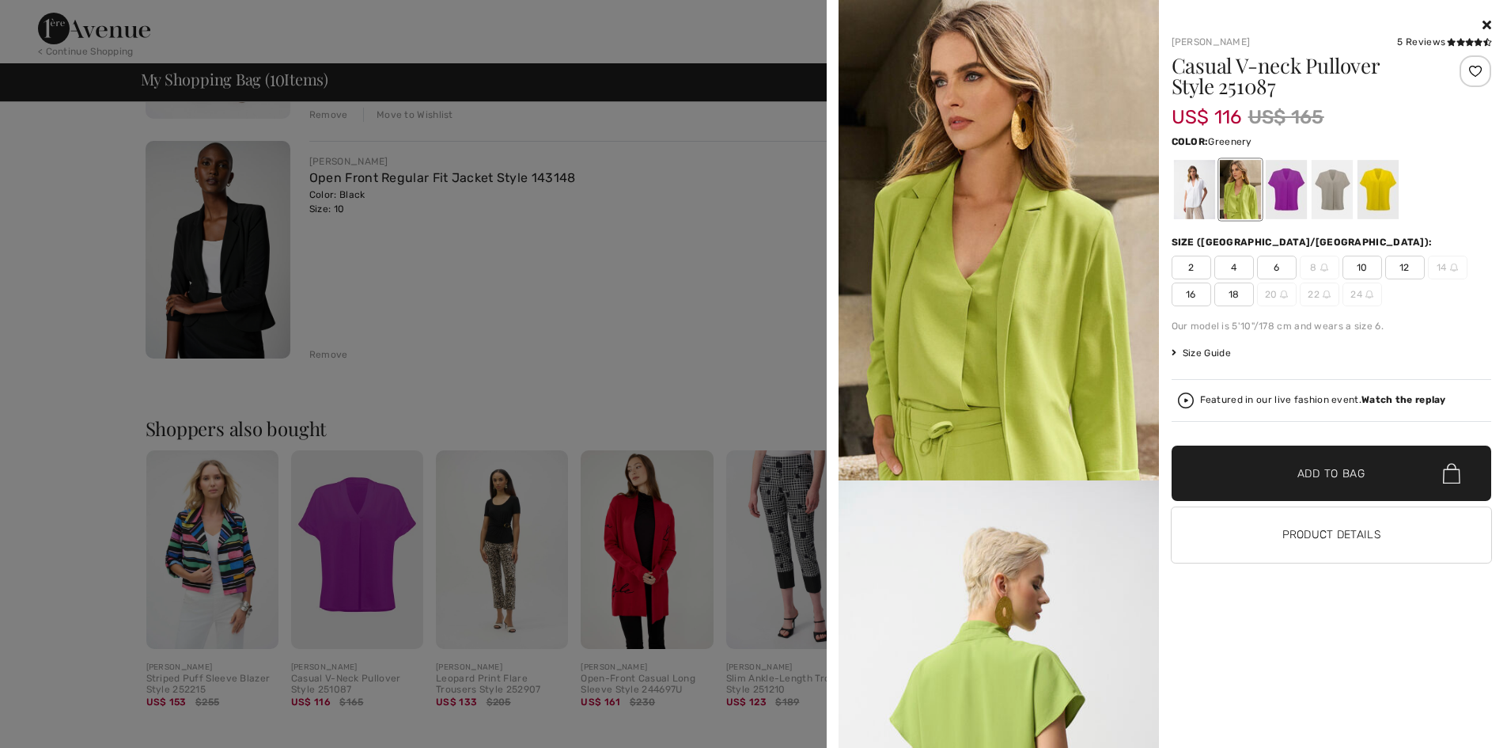
click at [1241, 175] on div at bounding box center [1239, 189] width 41 height 59
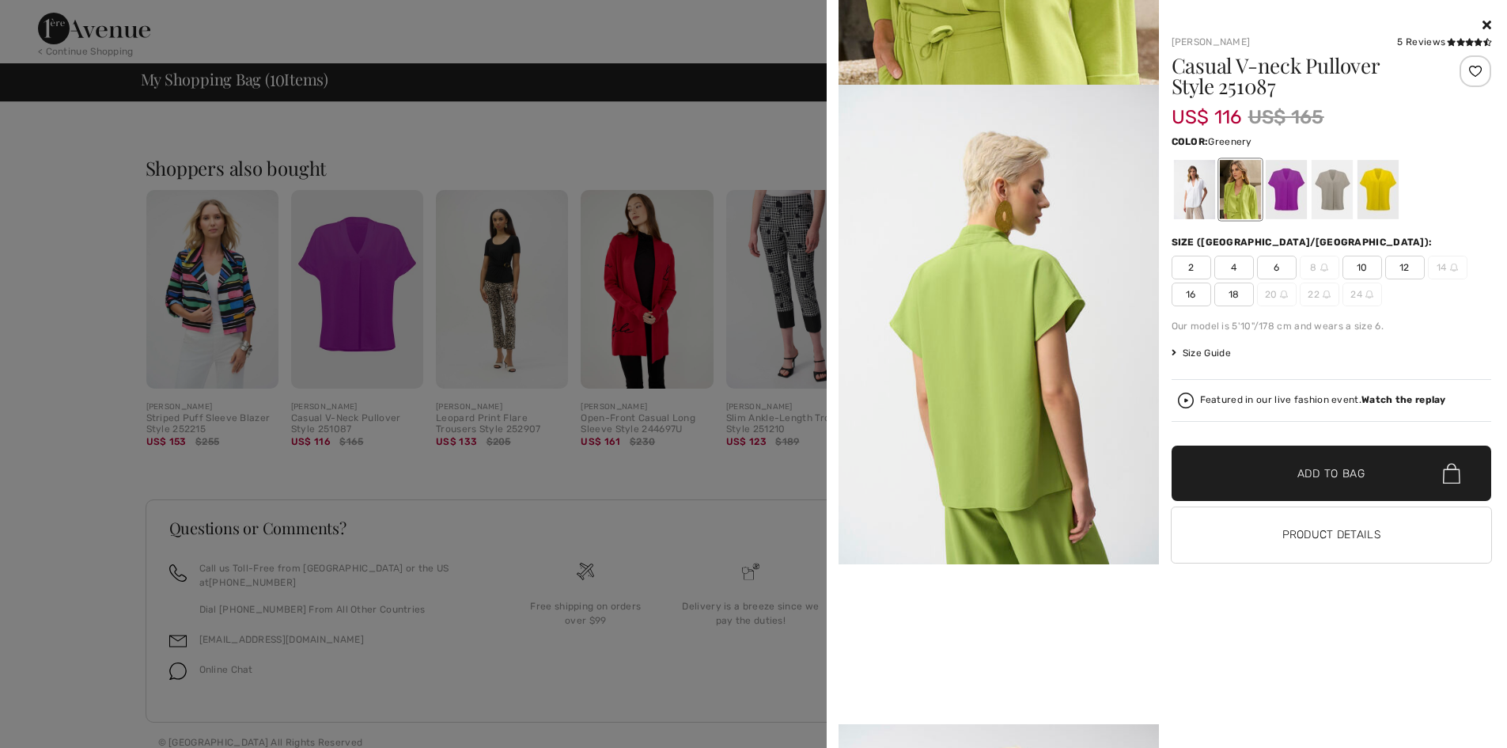
scroll to position [633, 0]
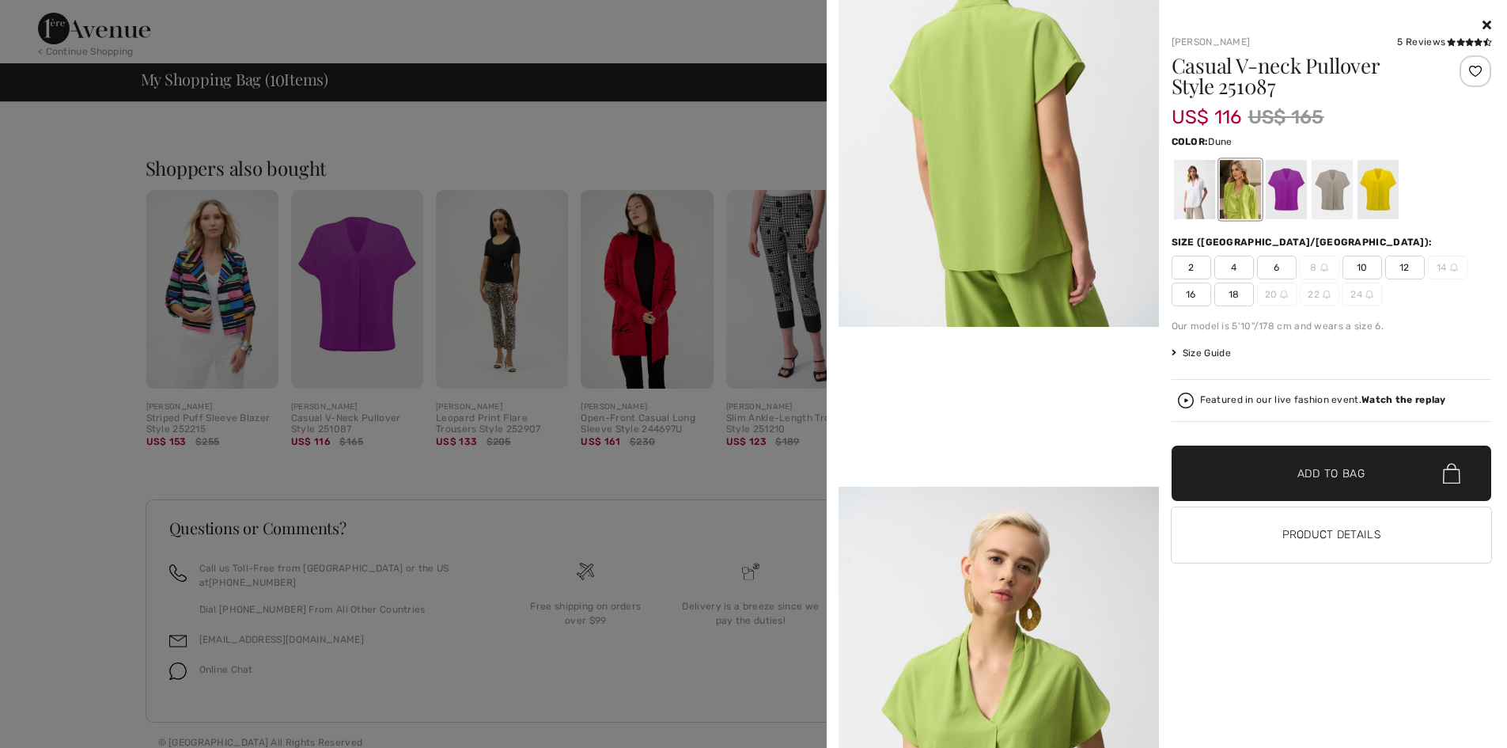
click at [1331, 191] on div at bounding box center [1331, 189] width 41 height 59
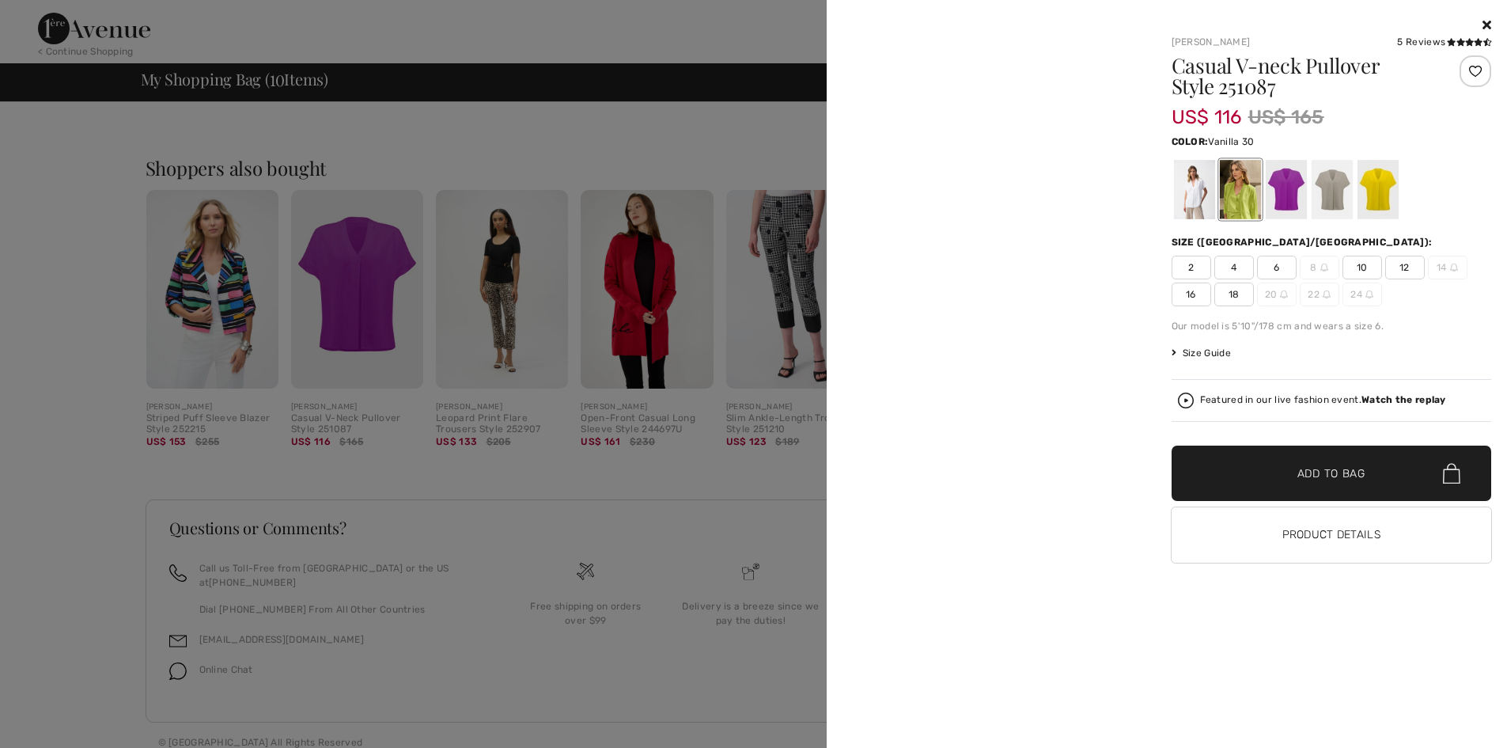
click at [1191, 191] on div at bounding box center [1193, 189] width 41 height 59
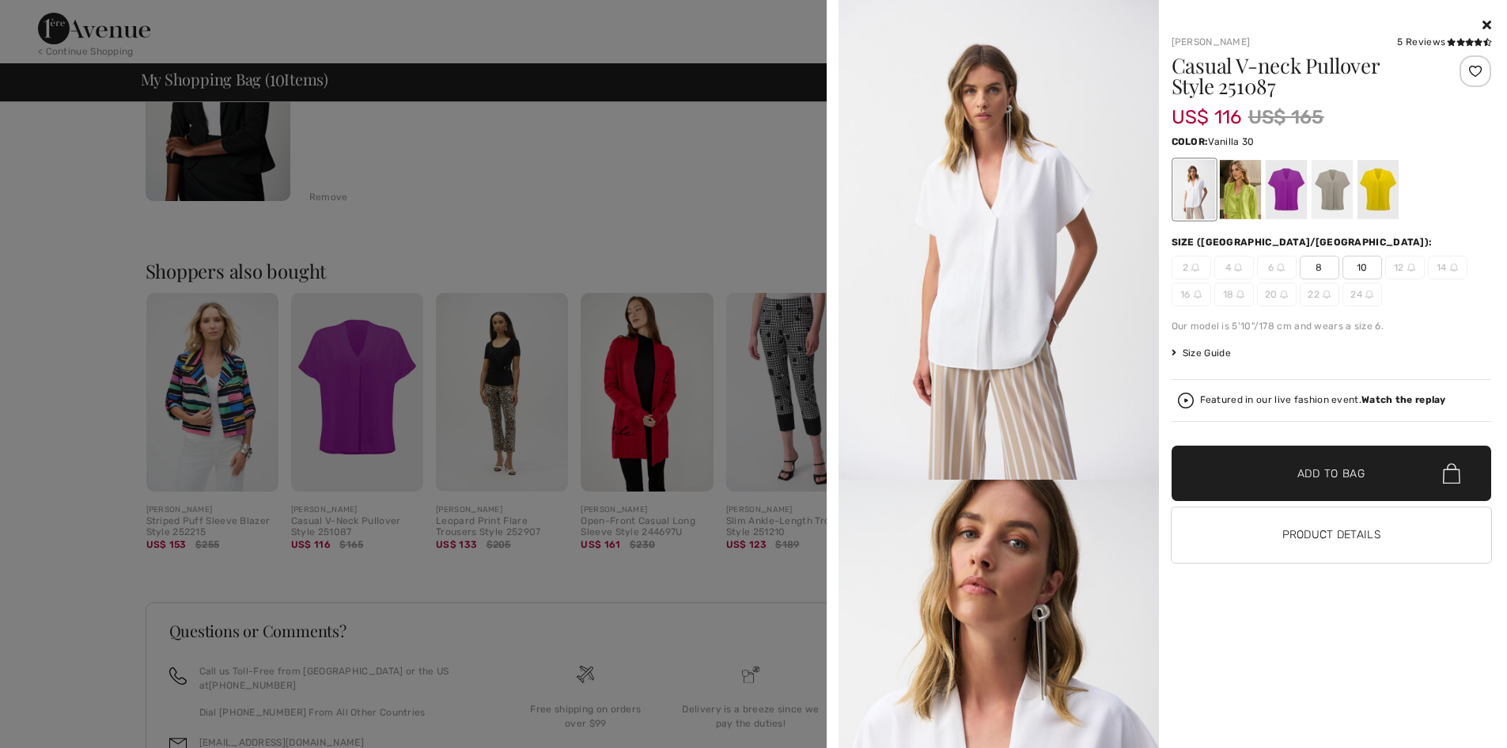
scroll to position [2396, 0]
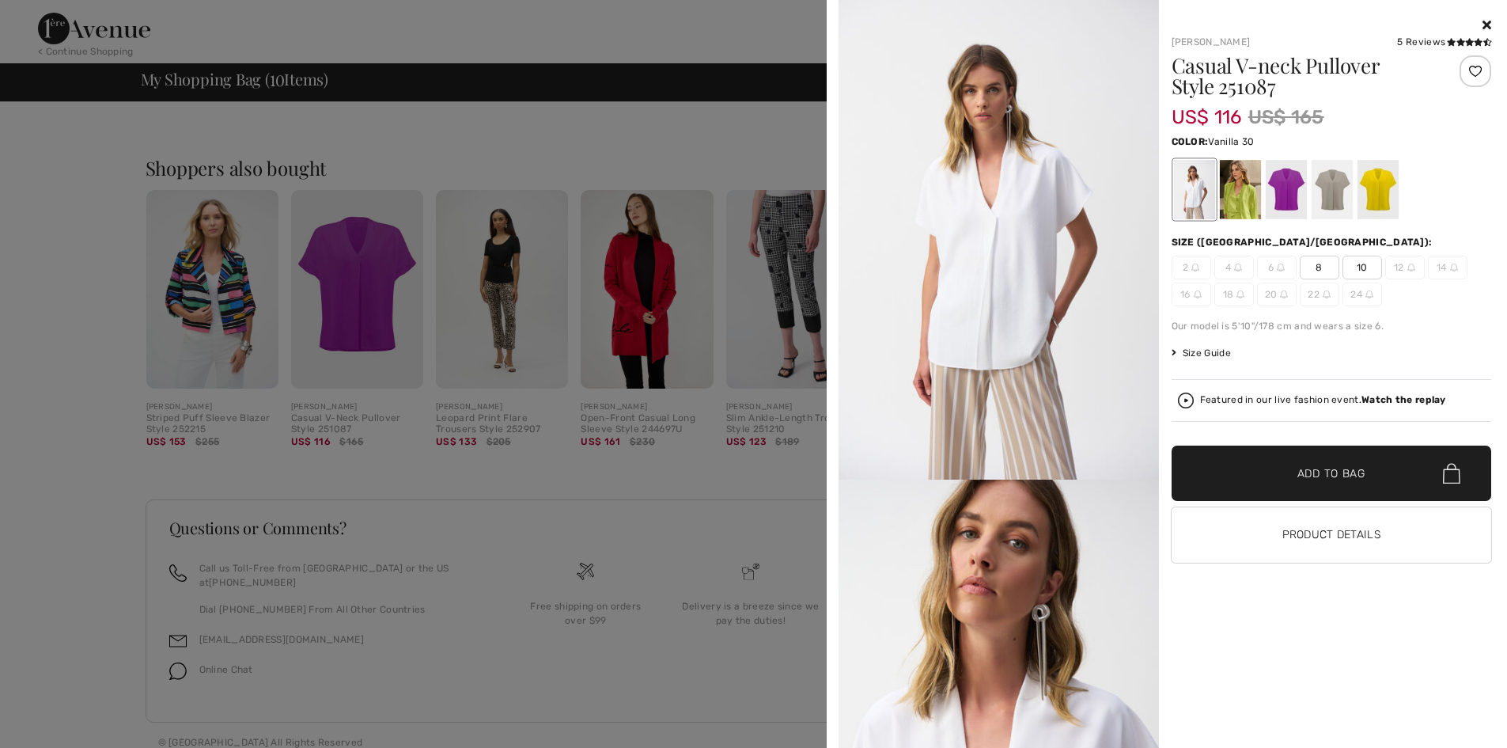
click at [1483, 20] on icon at bounding box center [1487, 24] width 9 height 13
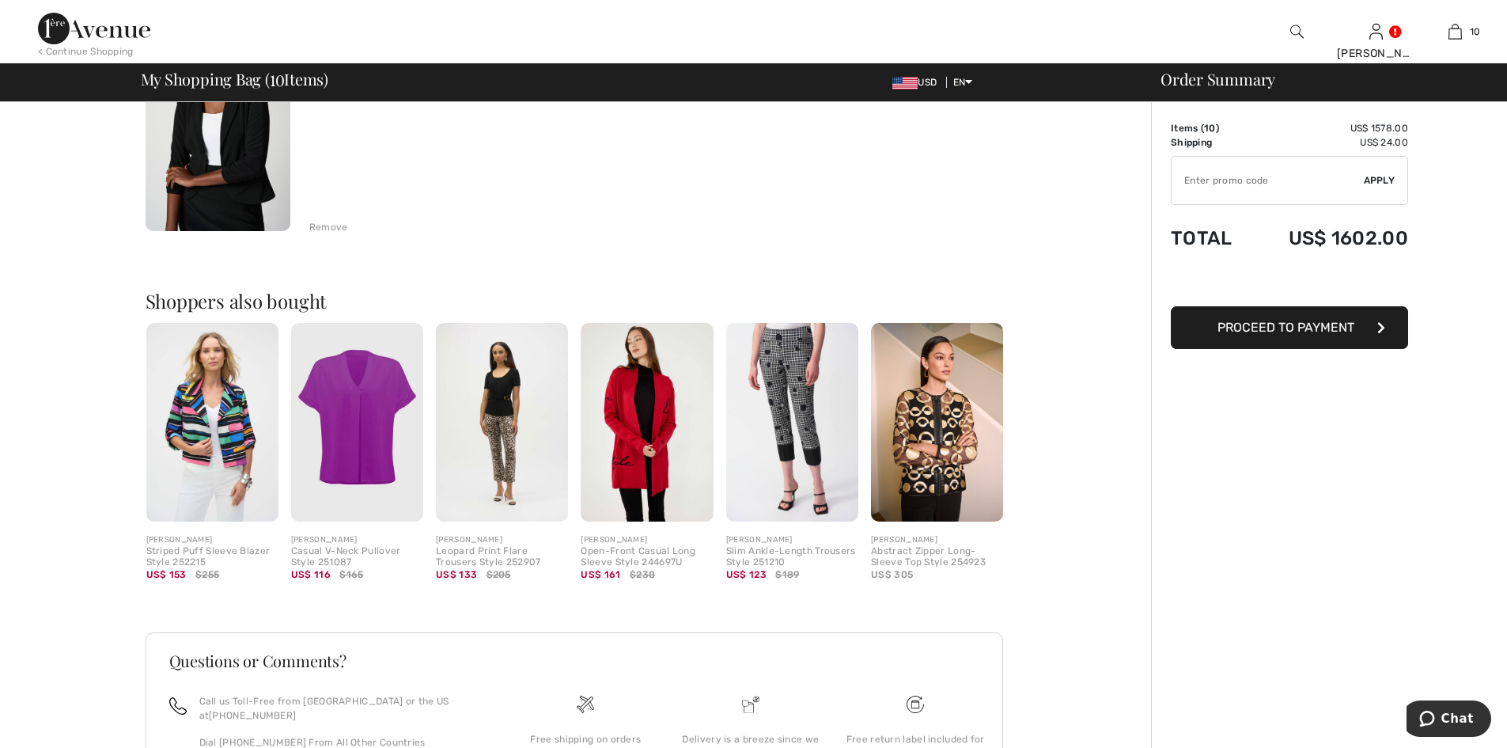
scroll to position [2238, 0]
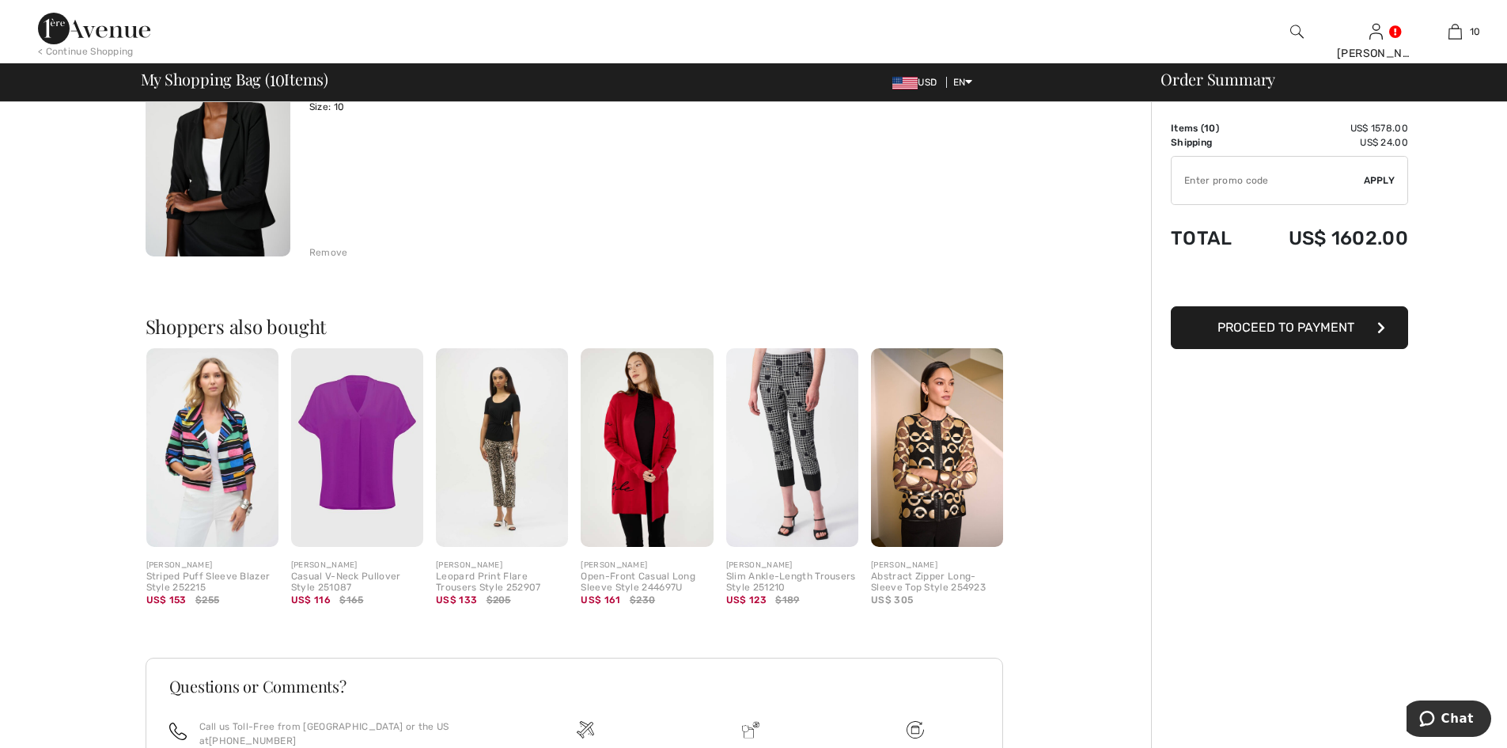
click at [911, 440] on img at bounding box center [937, 447] width 132 height 199
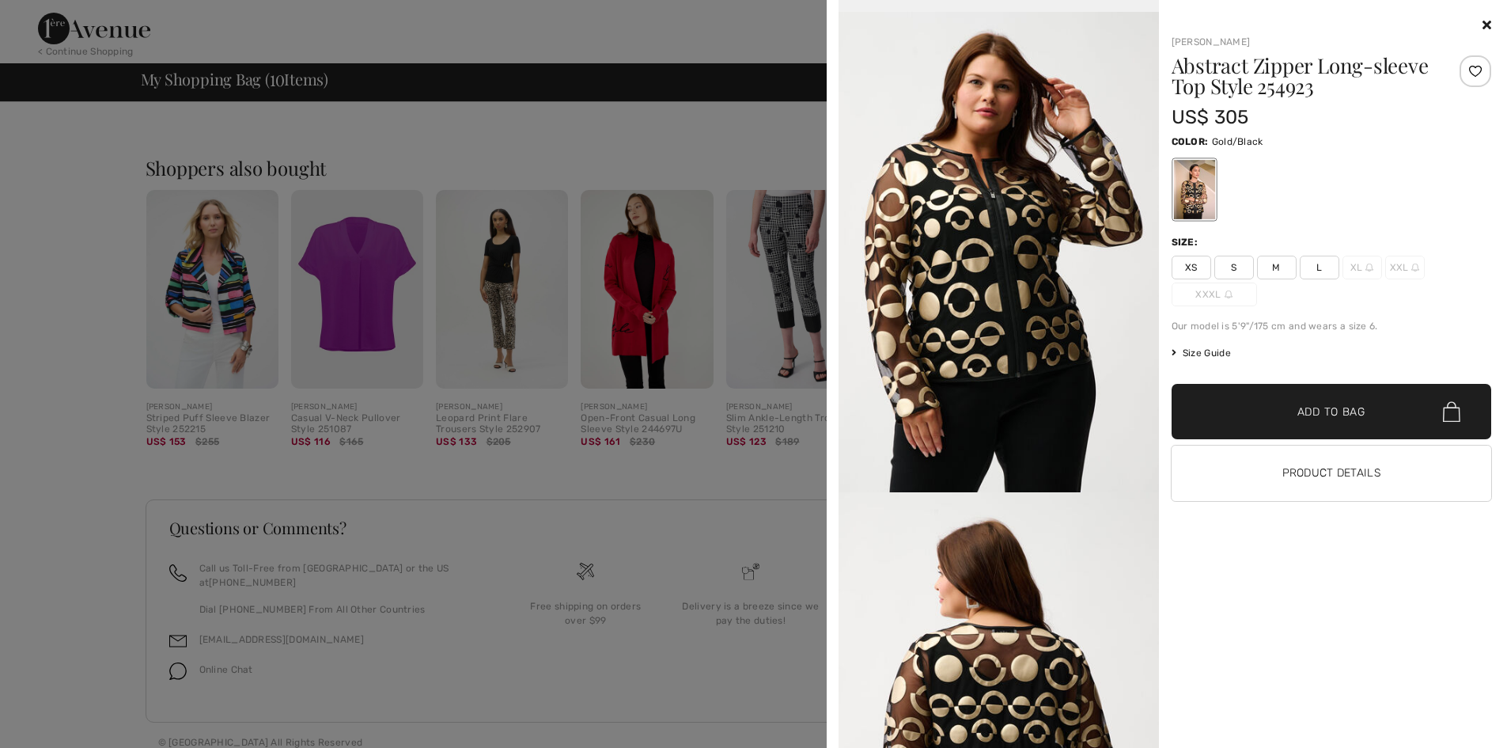
scroll to position [2330, 0]
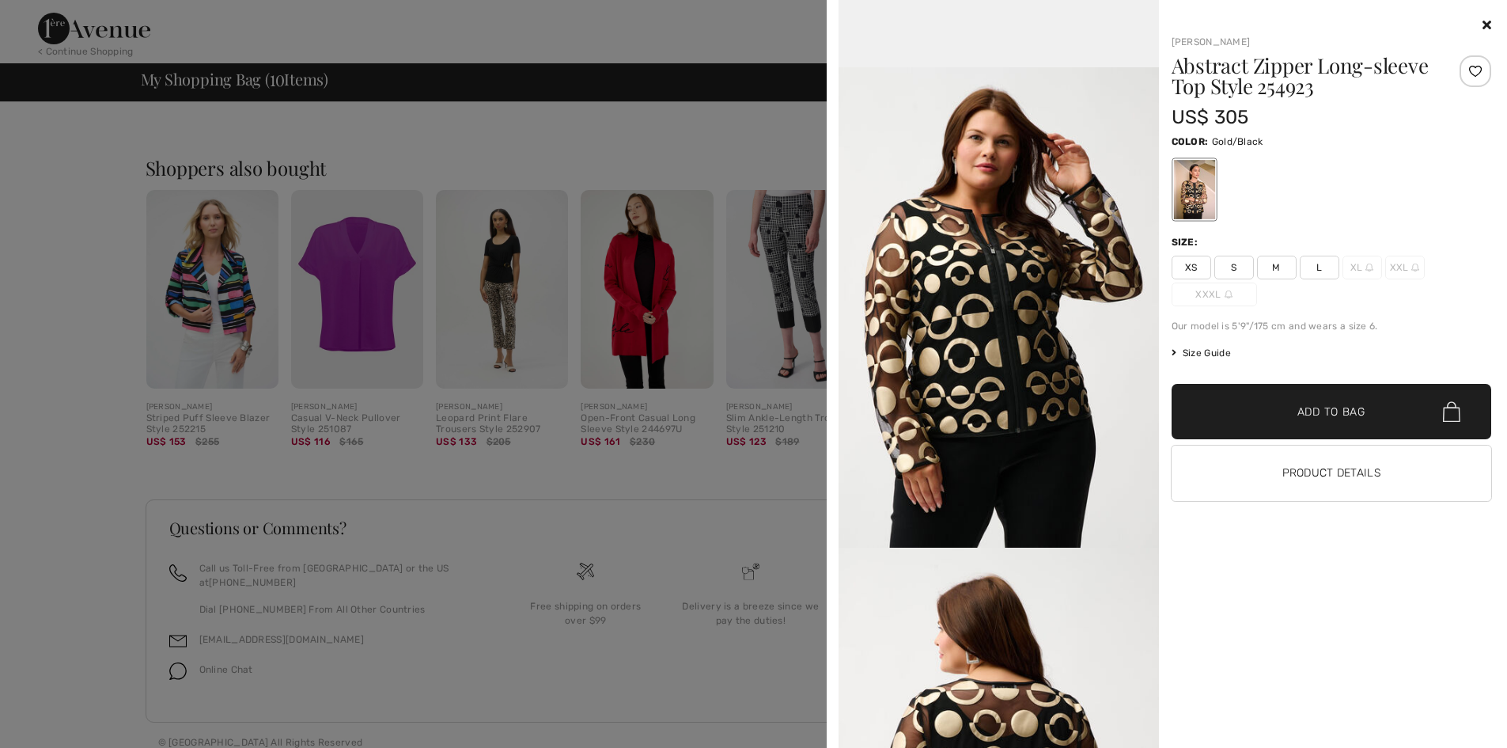
click at [1490, 22] on icon at bounding box center [1487, 24] width 9 height 13
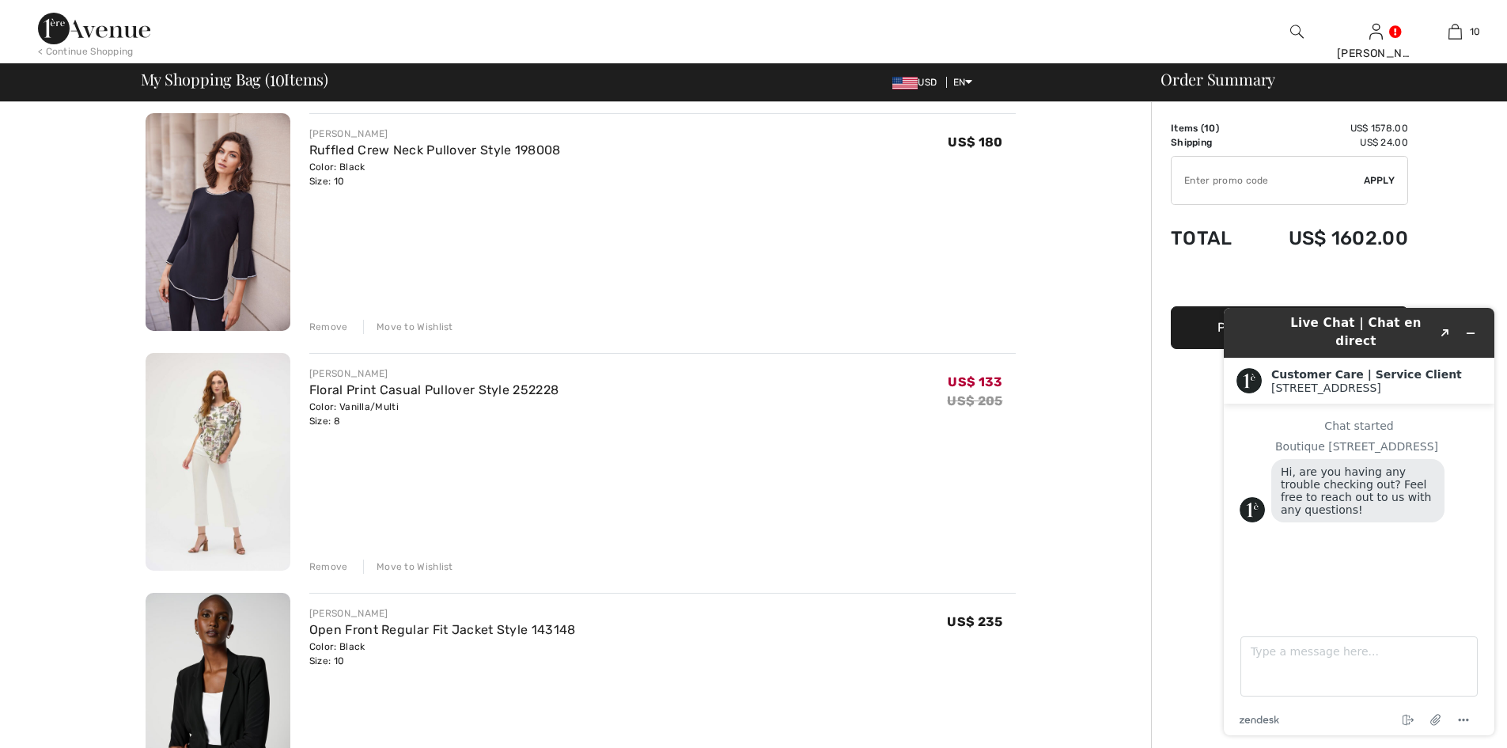
scroll to position [1368, 0]
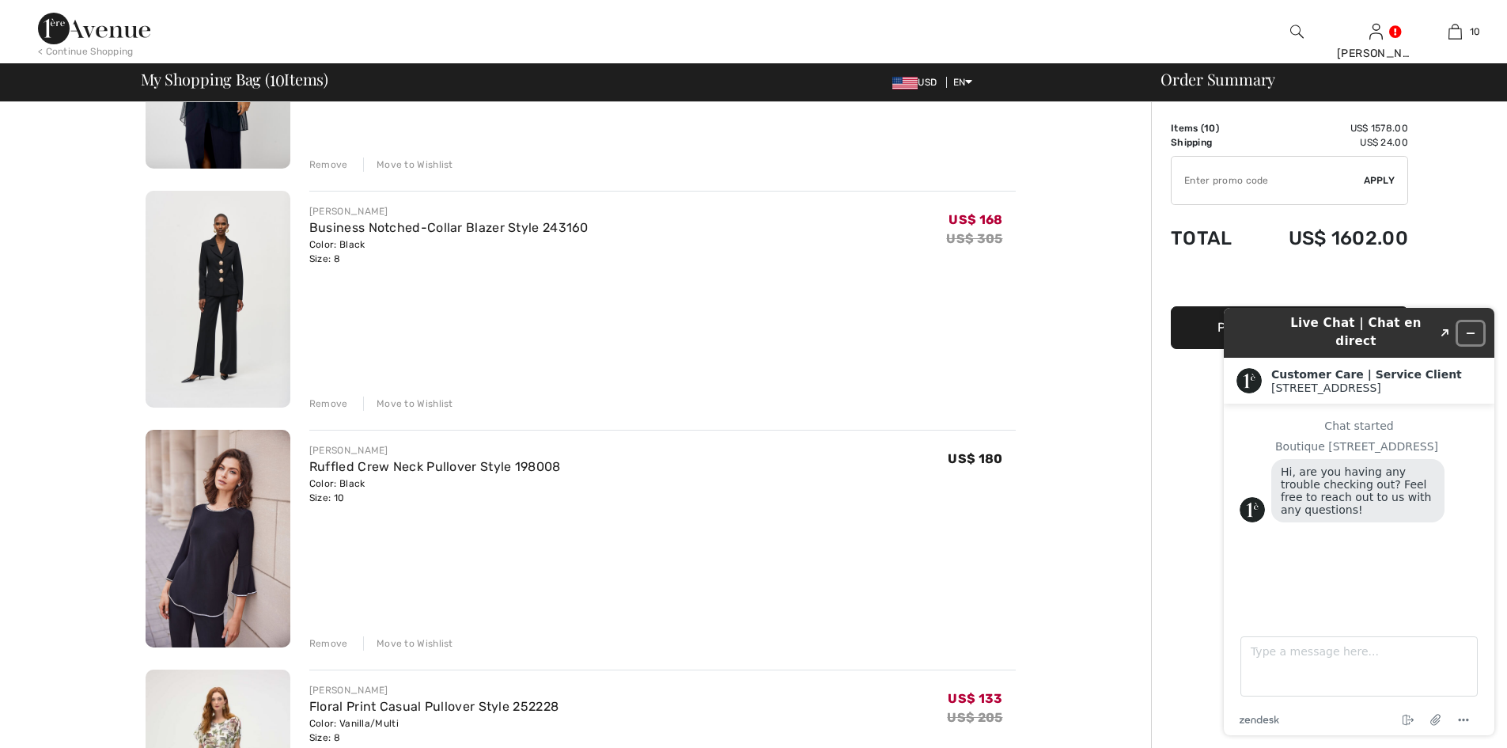
click at [1479, 326] on button "Minimize widget" at bounding box center [1470, 333] width 25 height 22
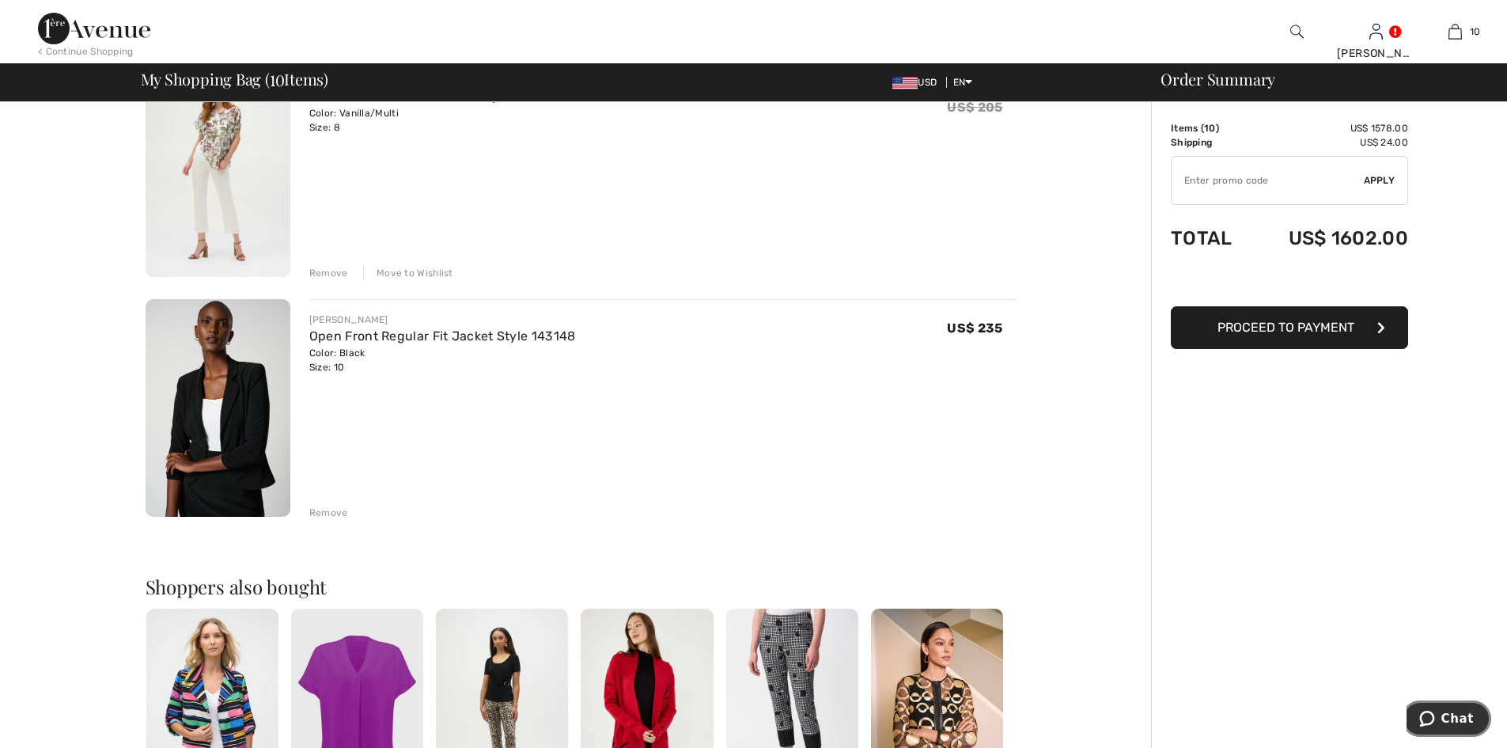
scroll to position [1661, 0]
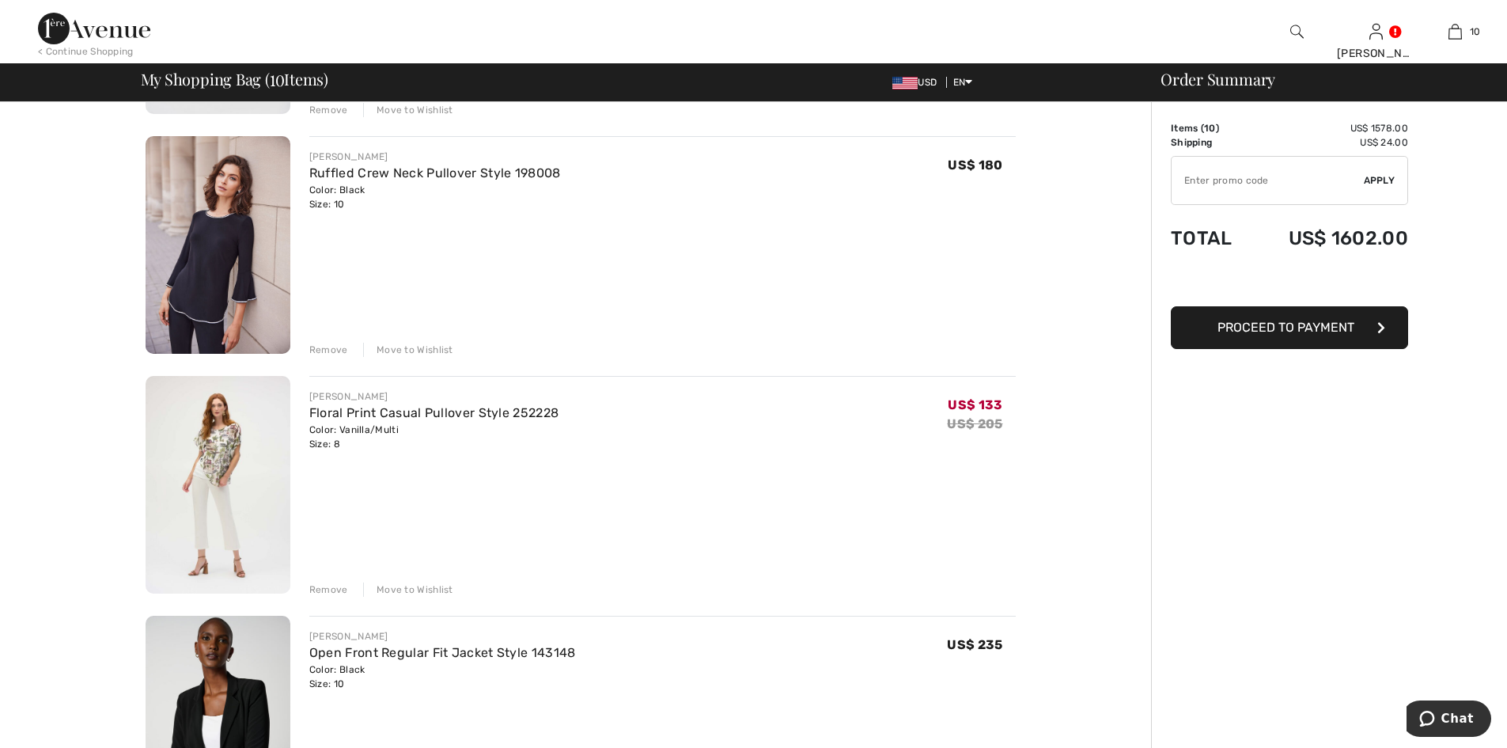
click at [252, 396] on img at bounding box center [218, 485] width 145 height 218
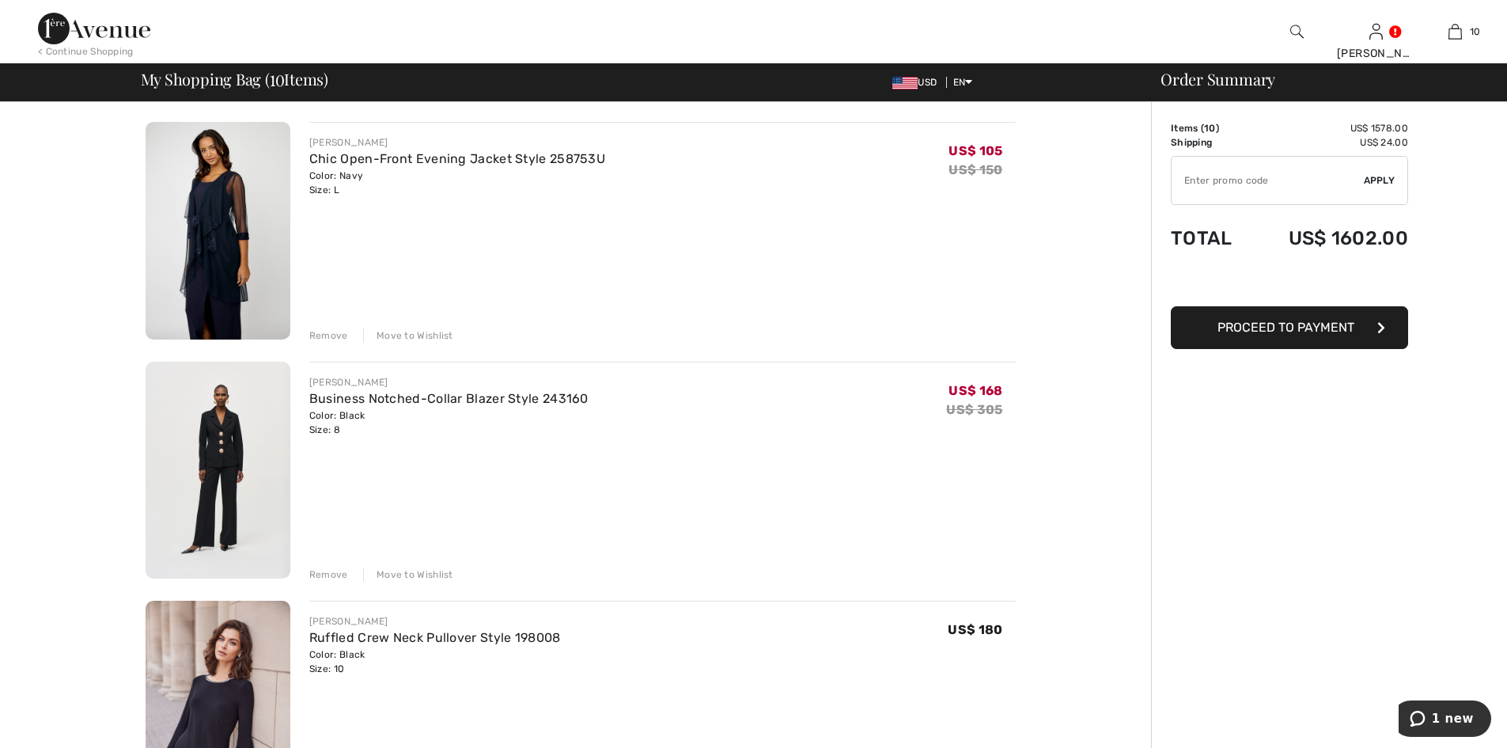
scroll to position [1187, 0]
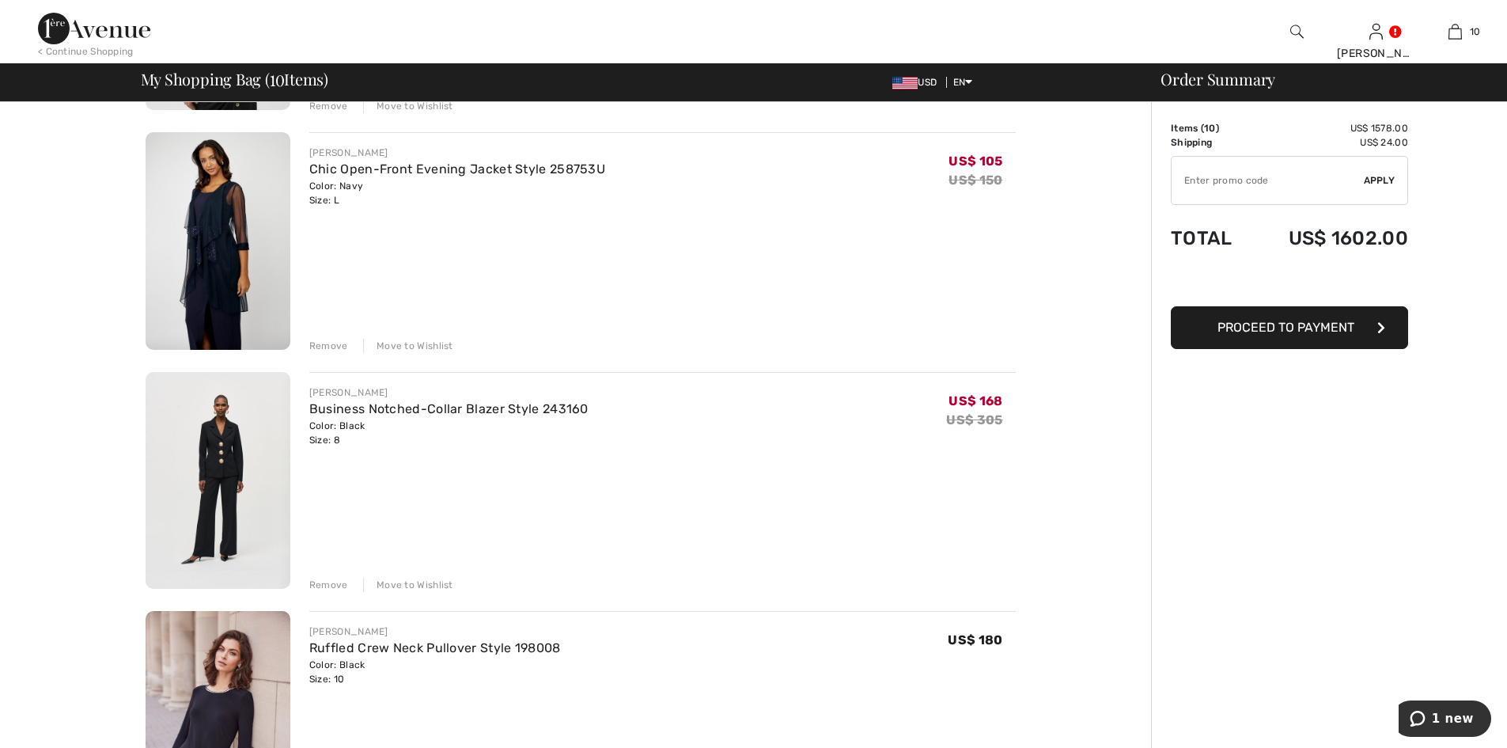
click at [227, 472] on img at bounding box center [218, 481] width 145 height 218
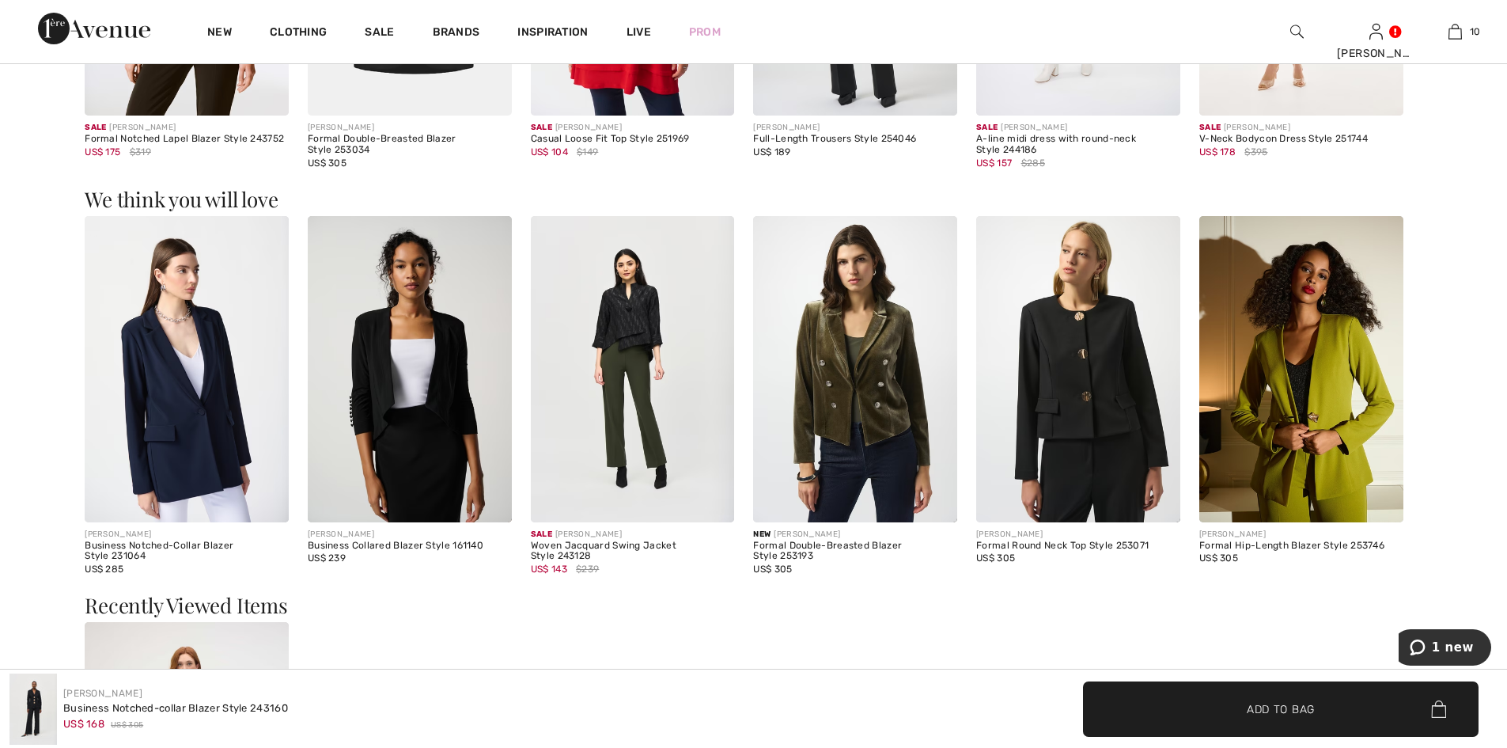
scroll to position [2136, 0]
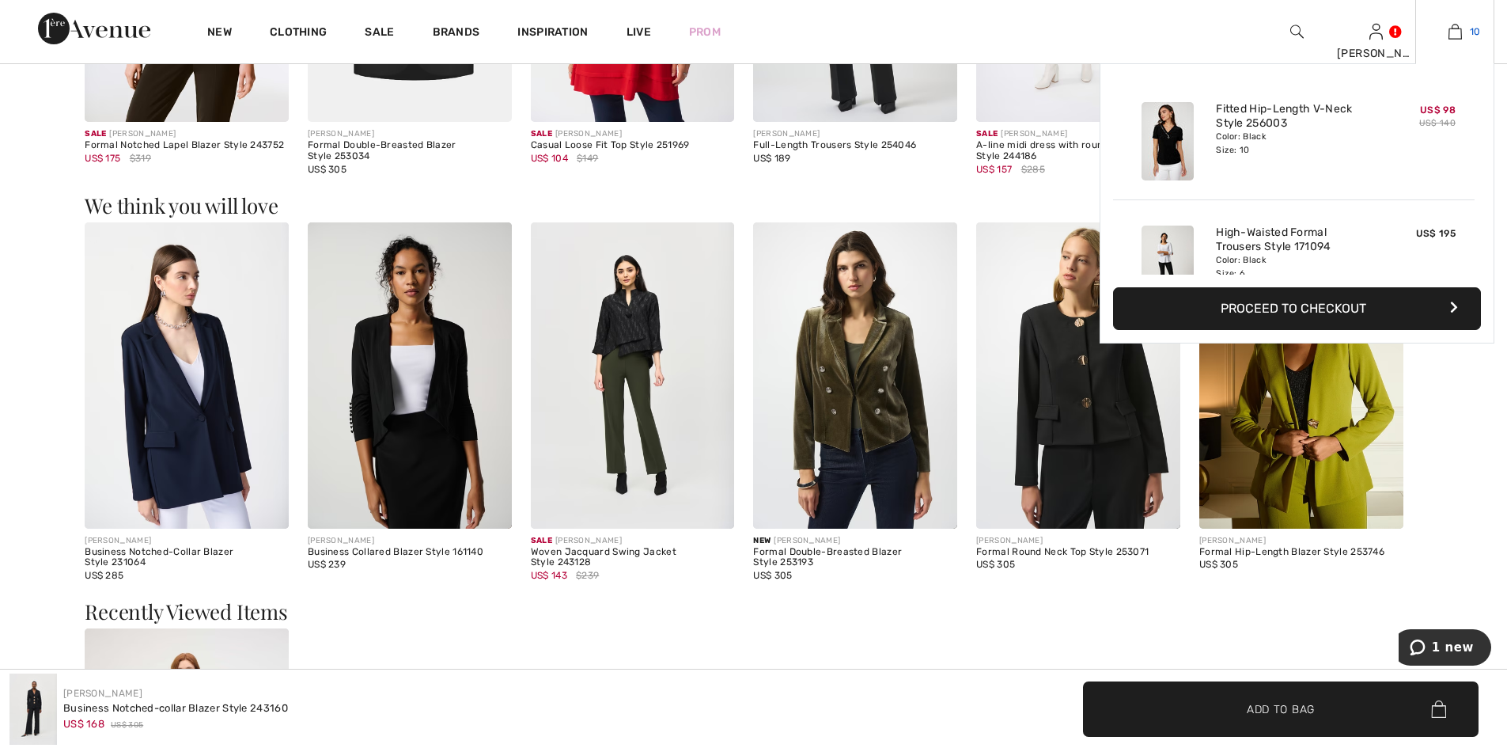
click at [1449, 31] on img at bounding box center [1455, 31] width 13 height 19
click at [1449, 28] on img at bounding box center [1455, 31] width 13 height 19
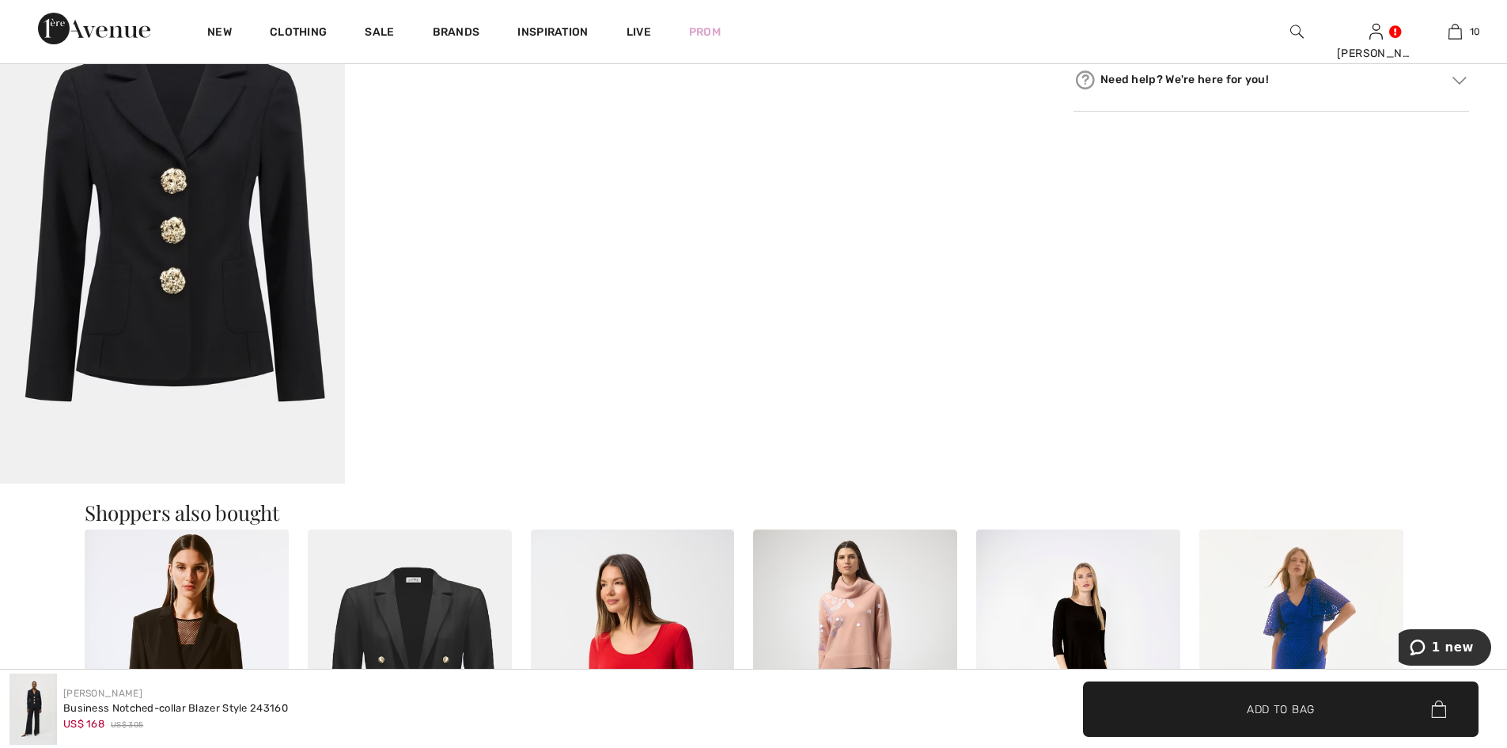
scroll to position [1343, 0]
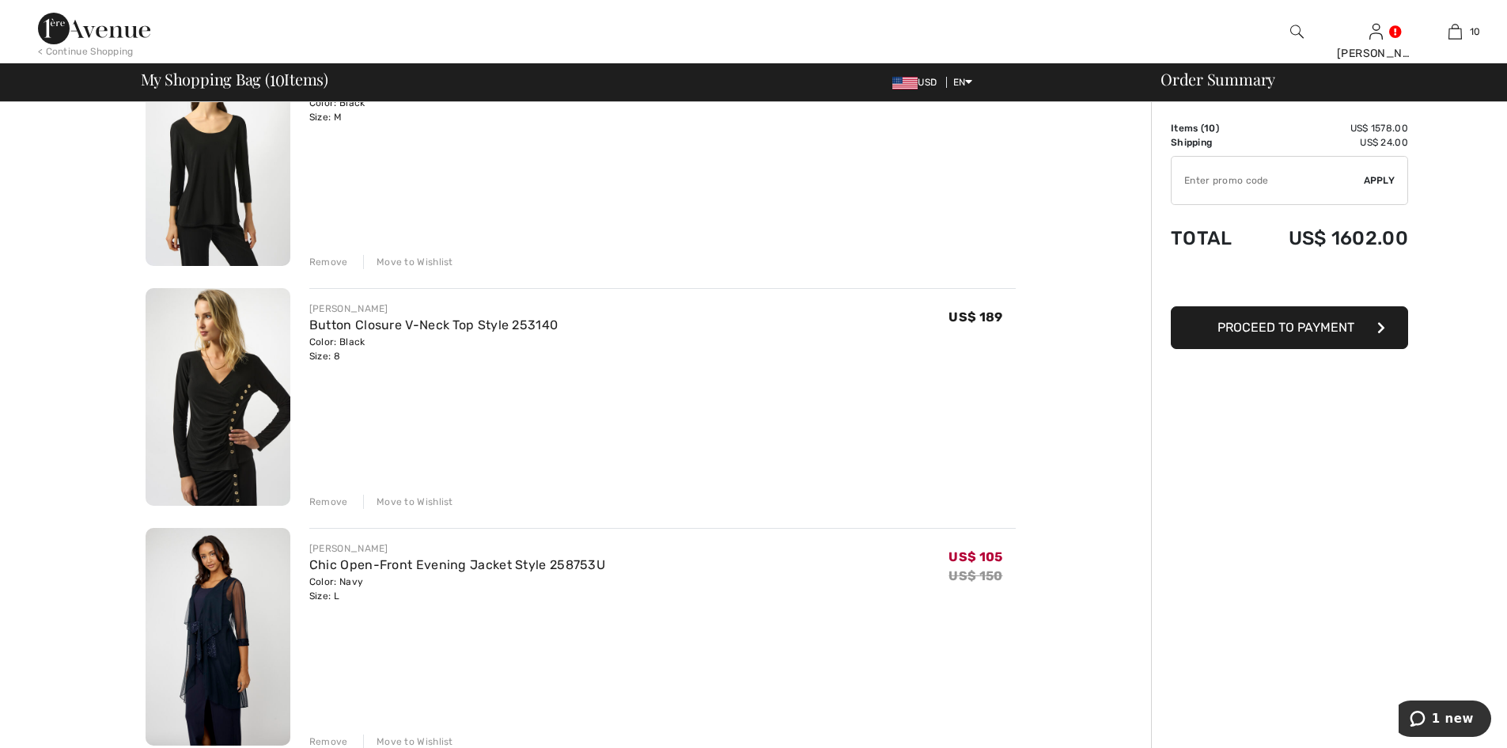
scroll to position [1108, 0]
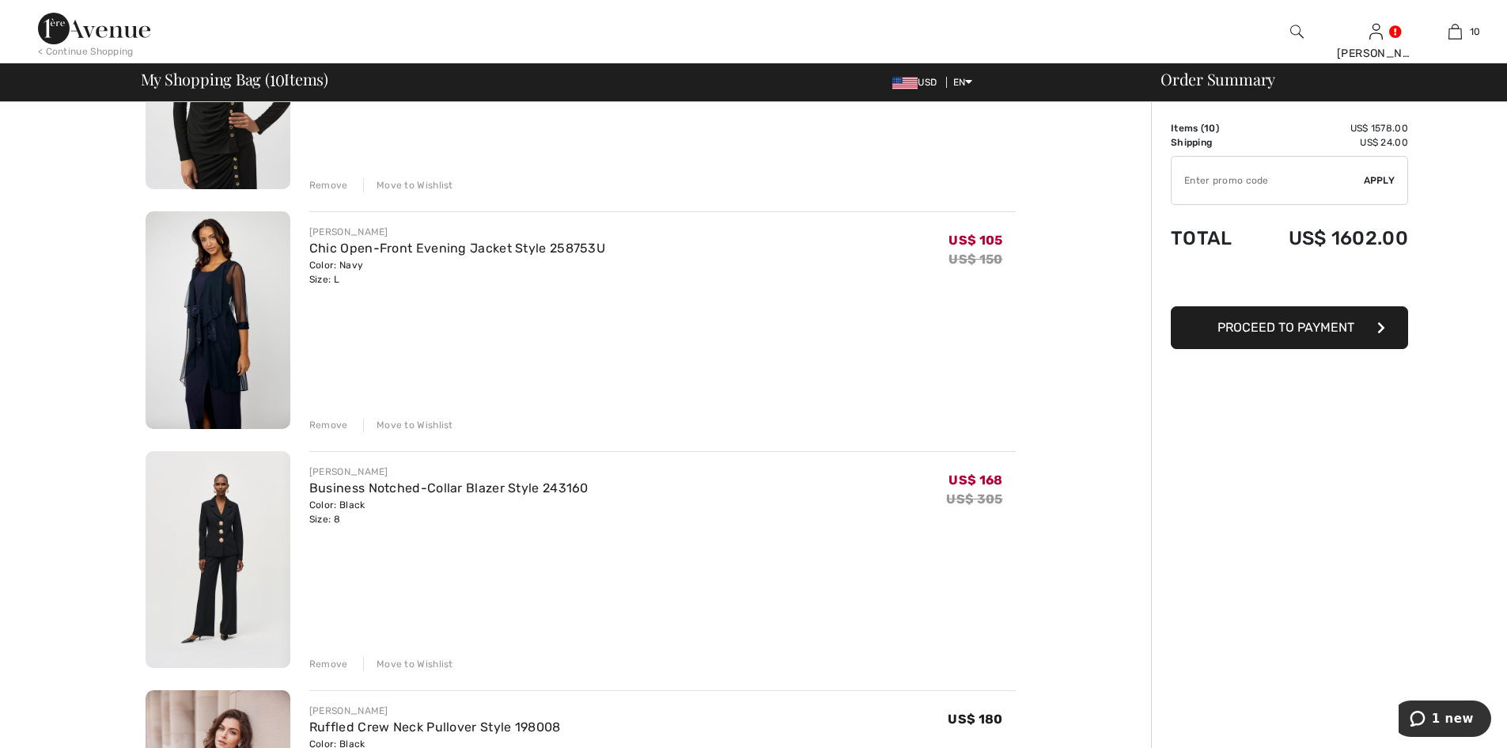
click at [229, 296] on img at bounding box center [218, 320] width 145 height 218
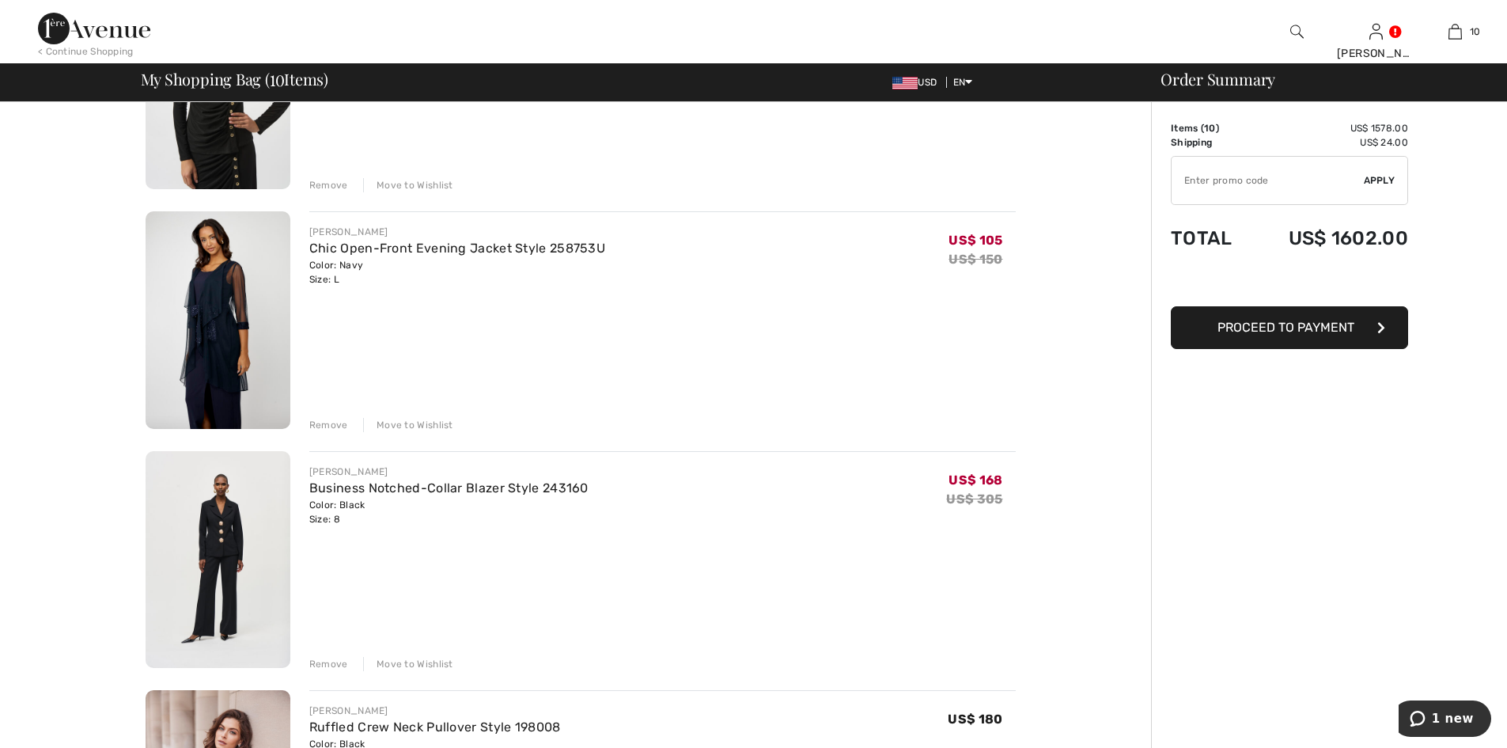
click at [229, 296] on img at bounding box center [218, 320] width 145 height 218
click at [247, 296] on img at bounding box center [218, 320] width 145 height 218
click at [233, 304] on img at bounding box center [218, 320] width 145 height 218
click at [214, 318] on img at bounding box center [218, 320] width 145 height 218
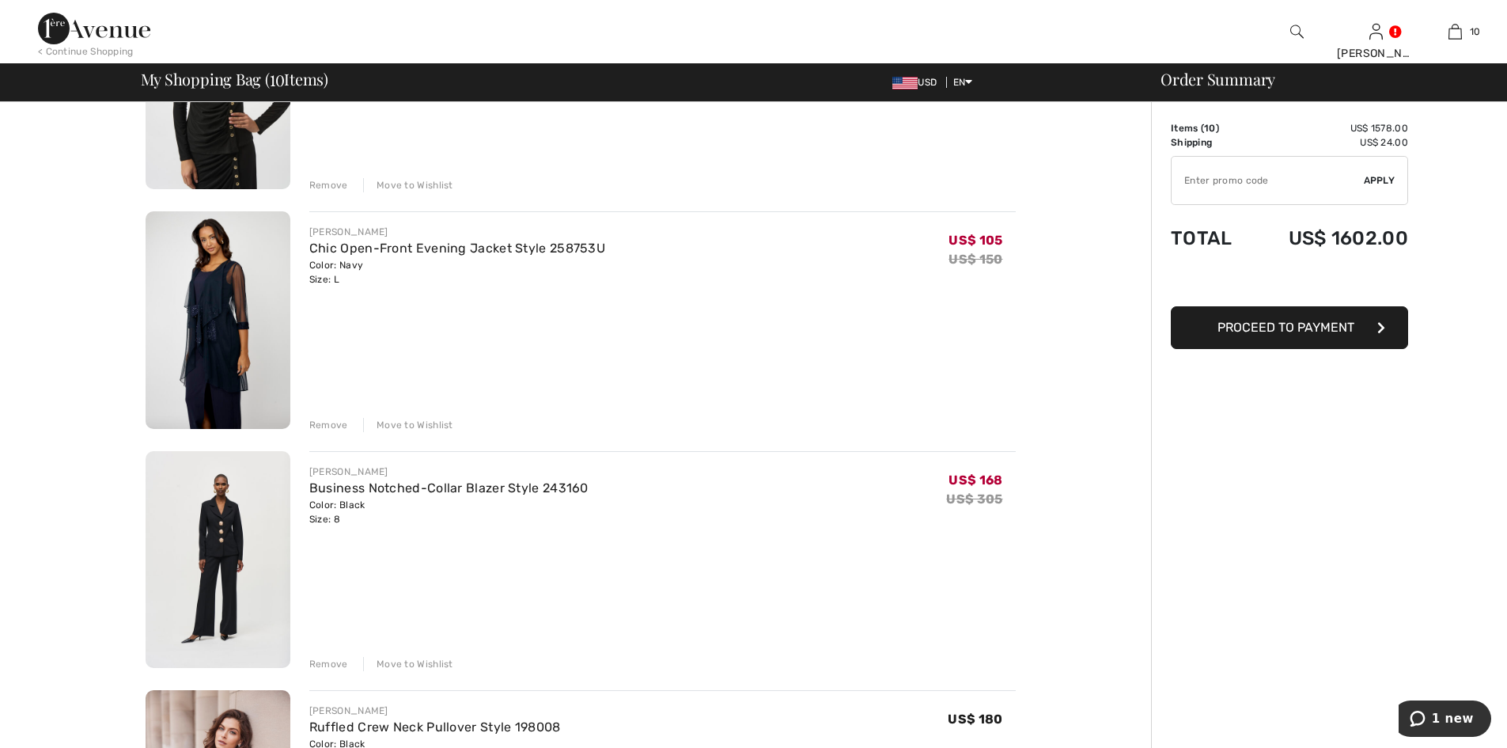
click at [214, 318] on img at bounding box center [218, 320] width 145 height 218
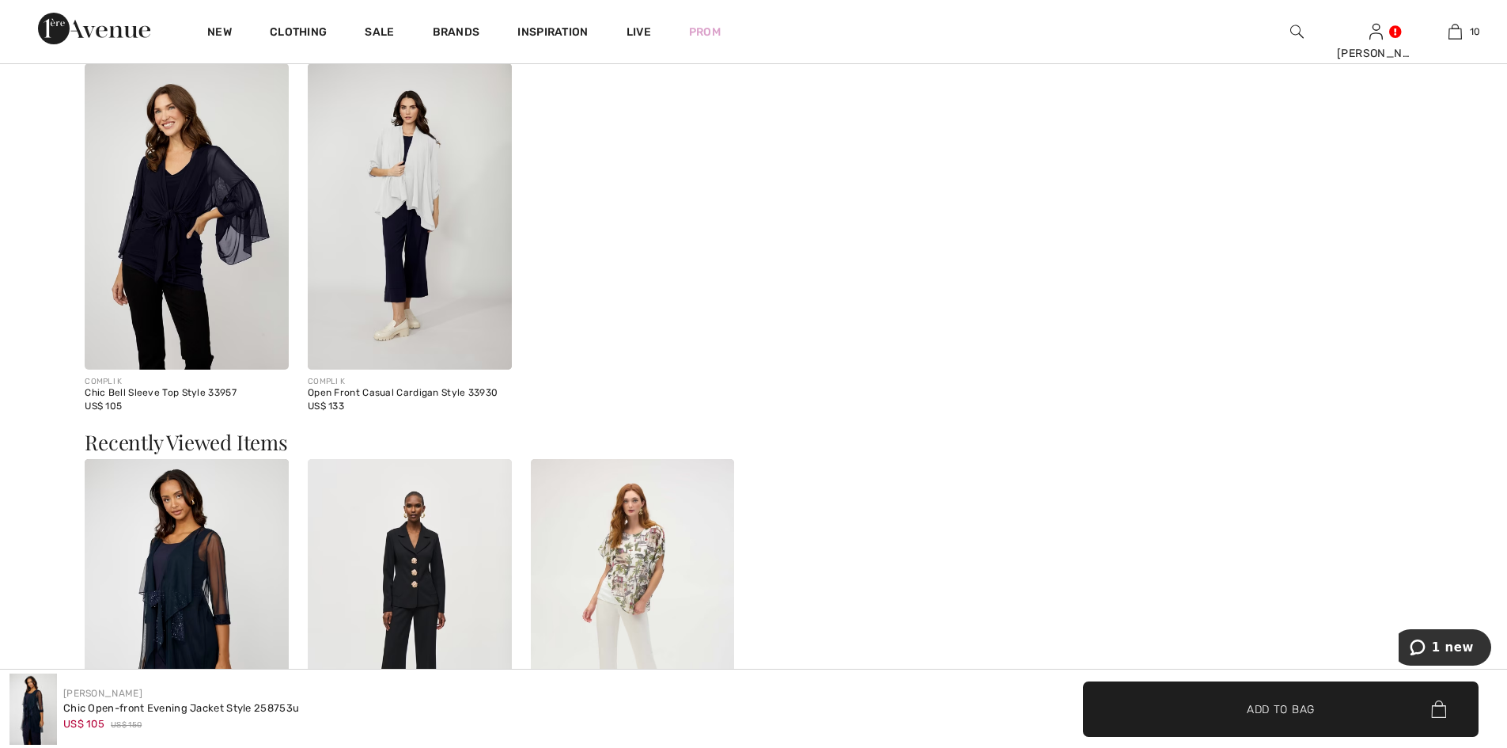
scroll to position [1854, 0]
